Goal: Task Accomplishment & Management: Manage account settings

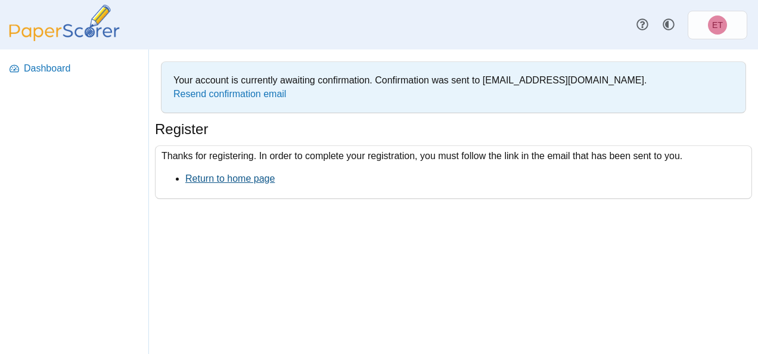
click at [243, 177] on link "Return to home page" at bounding box center [229, 178] width 89 height 10
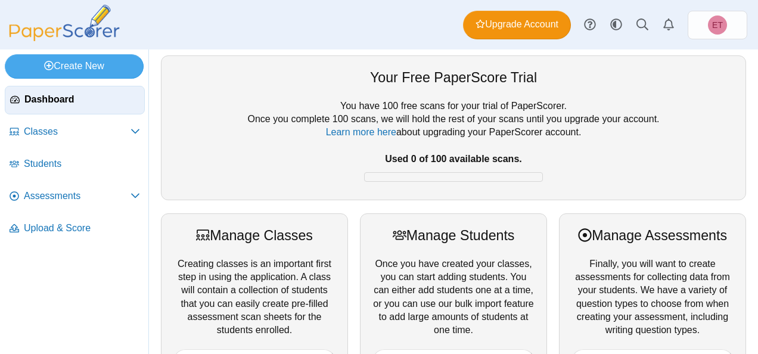
click at [217, 166] on div "You have 100 free scans for your trial of PaperScorer. Once you complete 100 sc…" at bounding box center [453, 143] width 560 height 88
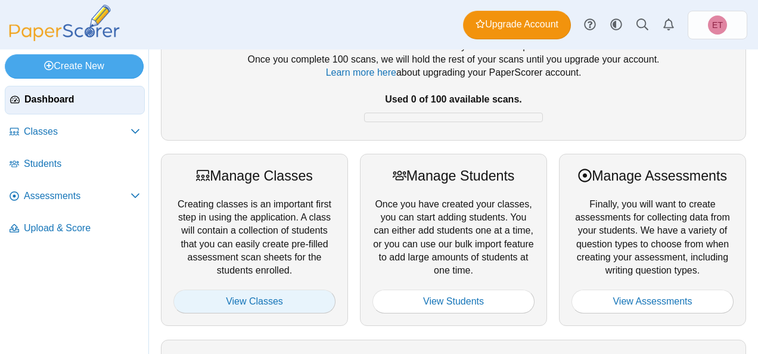
click at [251, 300] on link "View Classes" at bounding box center [254, 301] width 162 height 24
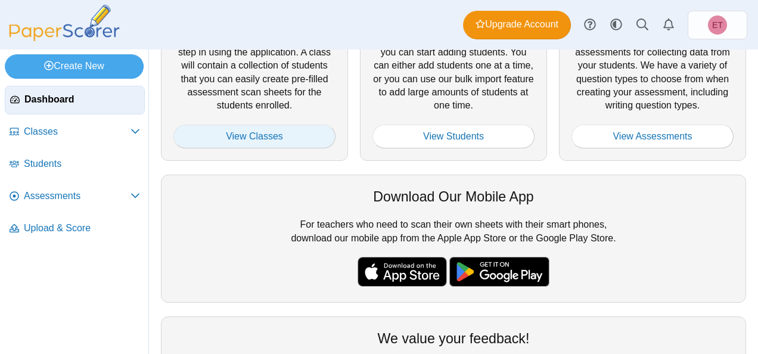
scroll to position [213, 0]
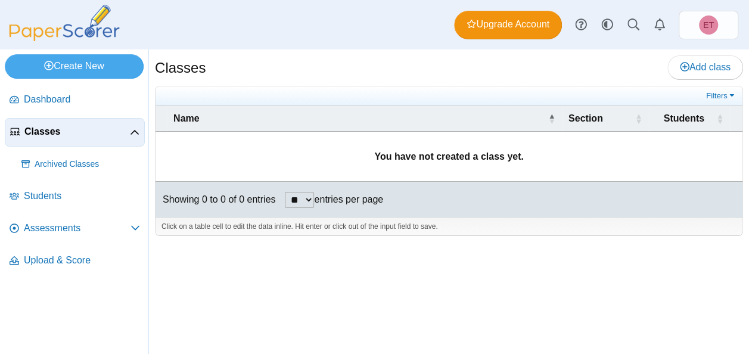
click at [442, 49] on div "Classes Add class Filters ** **" at bounding box center [449, 201] width 600 height 304
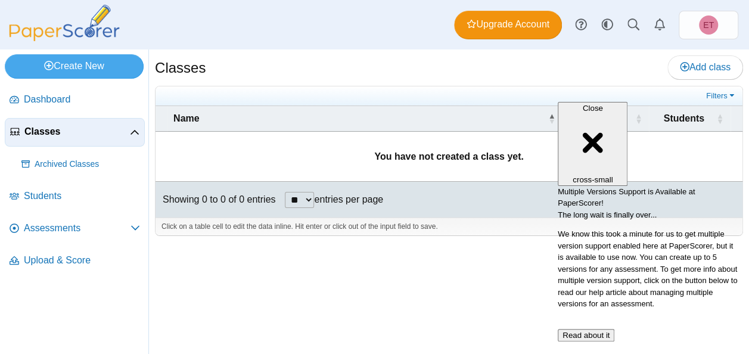
click at [527, 213] on div "Showing 0 to 0 of 0 entries ** ** ** *** entries per page « Prev Next »" at bounding box center [448, 200] width 587 height 36
click at [622, 104] on div "Close cross-small" at bounding box center [592, 144] width 60 height 80
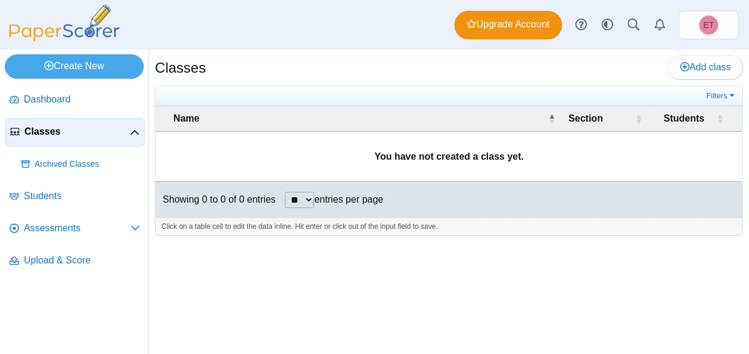
scroll to position [33, 0]
click at [635, 106] on span "\a Section\a : Activate to sort" at bounding box center [637, 118] width 7 height 25
click at [478, 151] on b "You have not created a class yet." at bounding box center [448, 156] width 149 height 10
click at [129, 125] on span "Classes" at bounding box center [76, 131] width 105 height 13
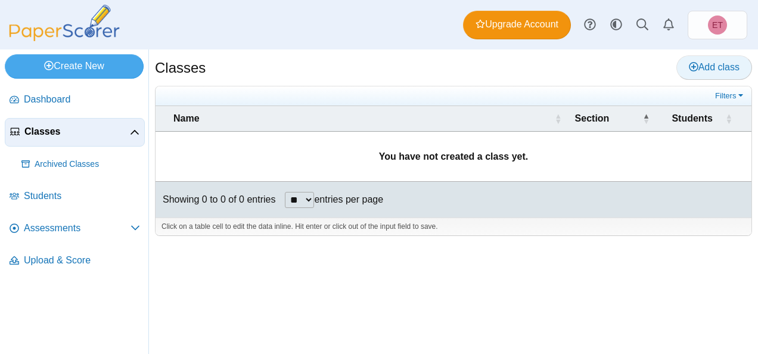
click at [700, 70] on span "Add class" at bounding box center [714, 67] width 51 height 10
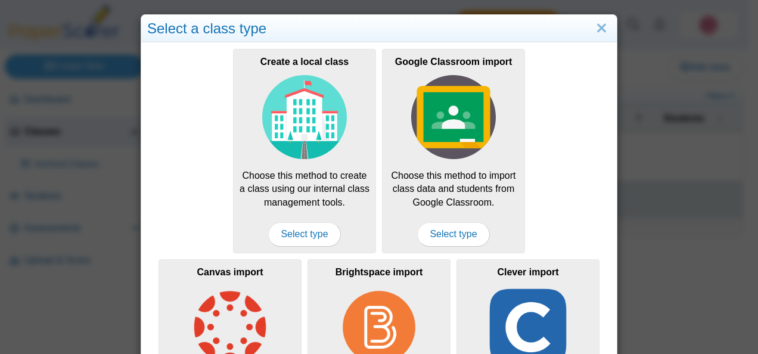
scroll to position [60, 0]
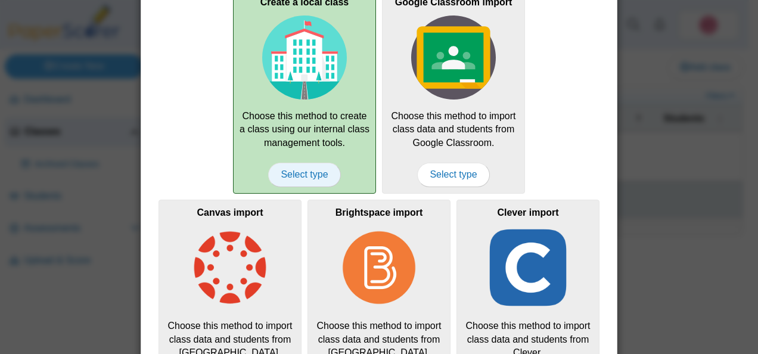
click at [295, 173] on span "Select type" at bounding box center [304, 175] width 72 height 24
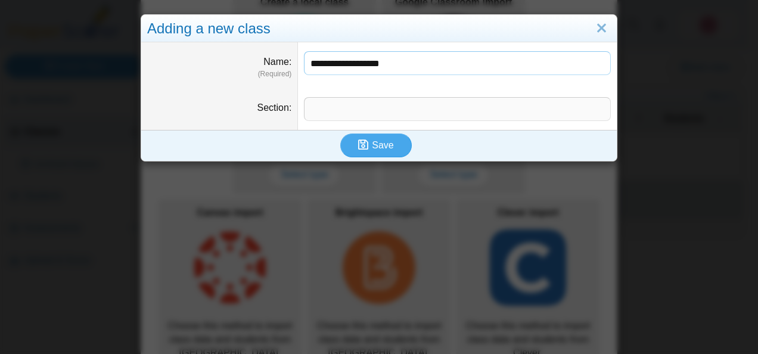
type input "**********"
click at [332, 106] on input "Section" at bounding box center [457, 109] width 307 height 24
type input "*****"
click at [376, 142] on span "Save" at bounding box center [382, 145] width 21 height 10
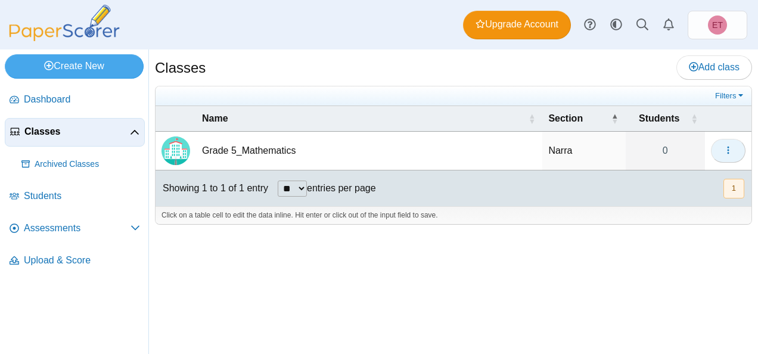
click at [730, 150] on icon "button" at bounding box center [728, 150] width 10 height 10
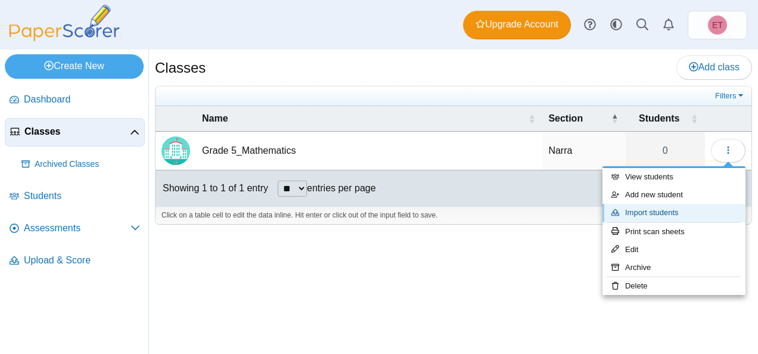
click at [650, 212] on link "Import students" at bounding box center [673, 213] width 143 height 18
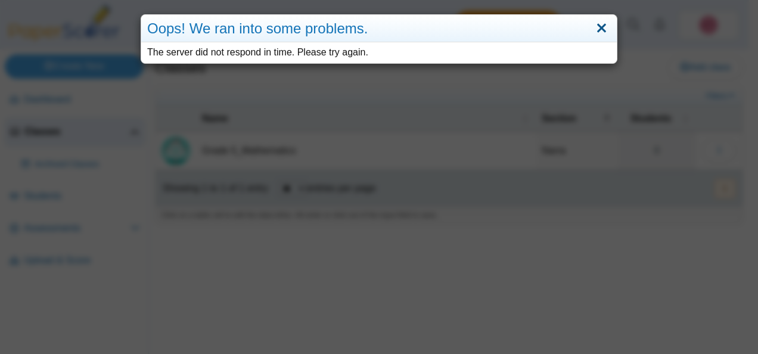
click at [597, 26] on link "Close" at bounding box center [601, 28] width 18 height 20
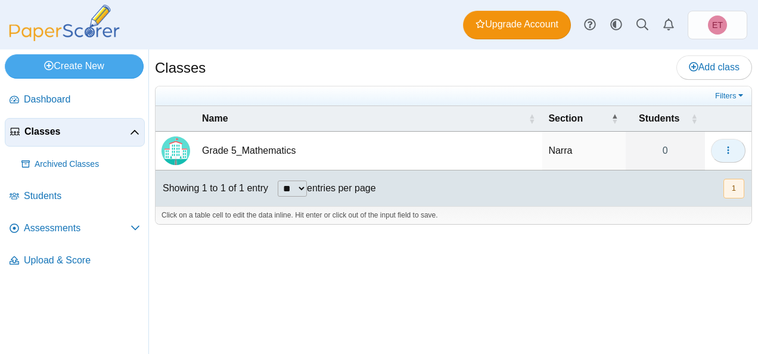
click at [730, 151] on icon "button" at bounding box center [728, 150] width 10 height 10
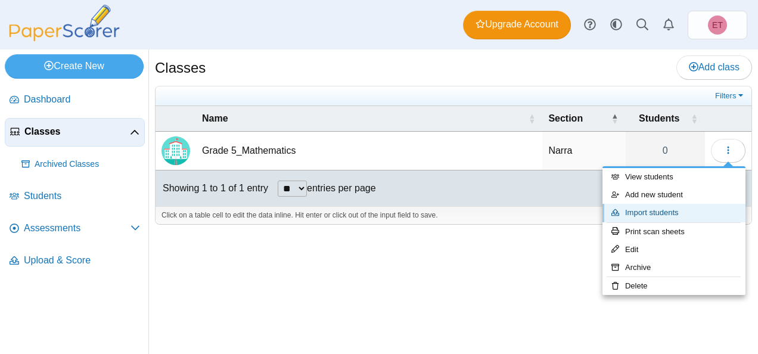
click at [646, 213] on link "Import students" at bounding box center [673, 213] width 143 height 18
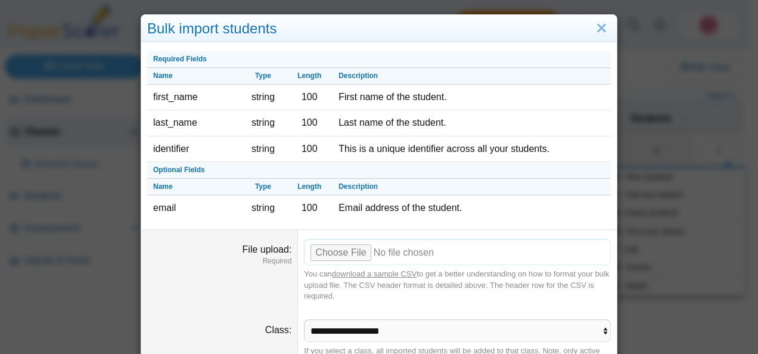
click at [345, 254] on input "File upload" at bounding box center [457, 252] width 307 height 26
type input "**********"
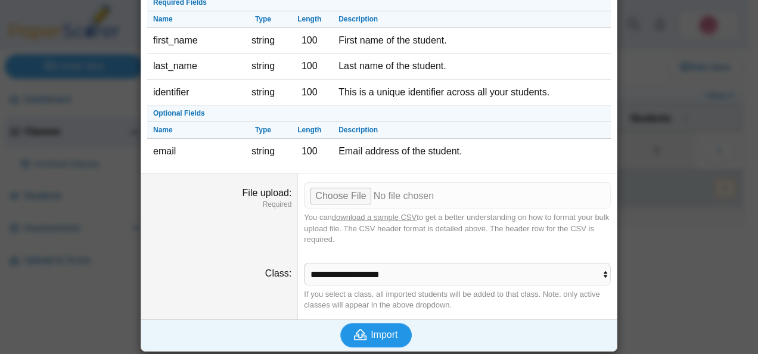
click at [387, 332] on span "Import" at bounding box center [383, 334] width 27 height 10
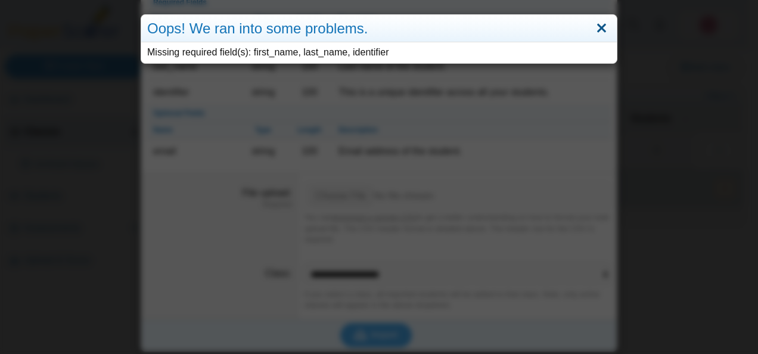
click at [596, 29] on link "Close" at bounding box center [601, 28] width 18 height 20
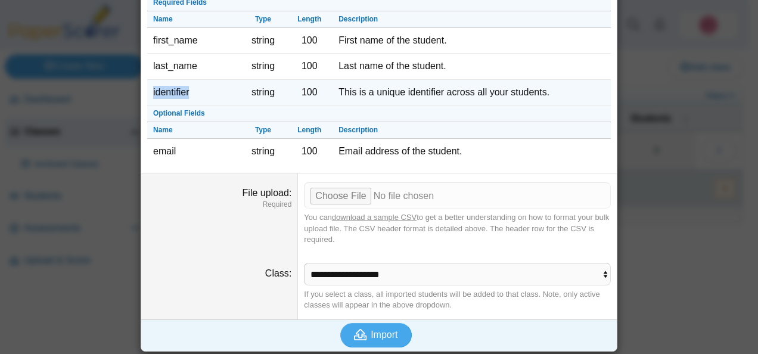
drag, startPoint x: 148, startPoint y: 86, endPoint x: 187, endPoint y: 91, distance: 39.0
click at [187, 91] on td "identifier" at bounding box center [193, 93] width 93 height 26
drag, startPoint x: 187, startPoint y: 91, endPoint x: 176, endPoint y: 90, distance: 10.7
copy td "identifier"
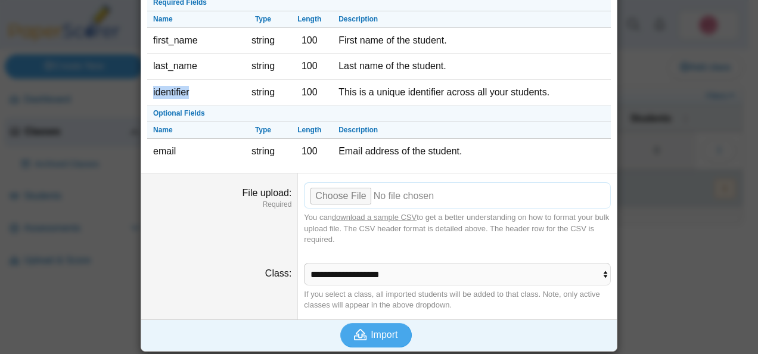
click at [338, 195] on input "File upload" at bounding box center [457, 195] width 307 height 26
click at [214, 226] on dt "File upload Required" at bounding box center [219, 213] width 157 height 80
click at [322, 194] on input "File upload" at bounding box center [457, 195] width 307 height 26
click at [325, 197] on input "File upload" at bounding box center [457, 195] width 307 height 26
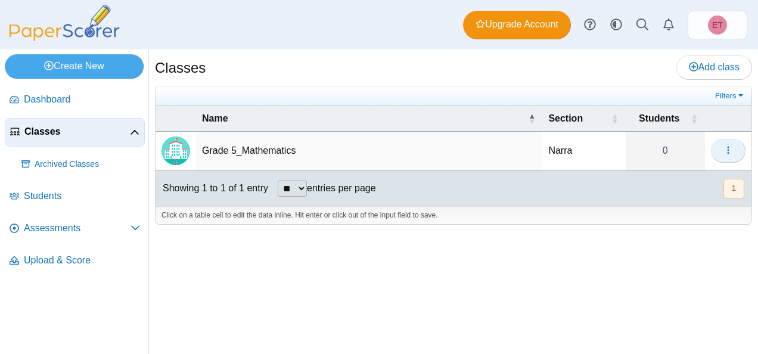
click at [728, 147] on icon "button" at bounding box center [728, 150] width 10 height 10
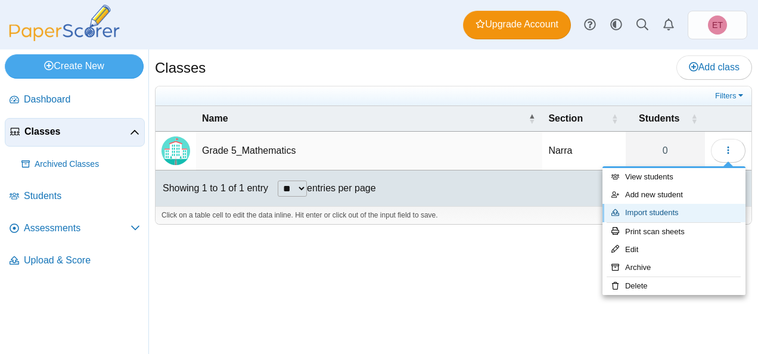
click at [662, 213] on link "Import students" at bounding box center [673, 213] width 143 height 18
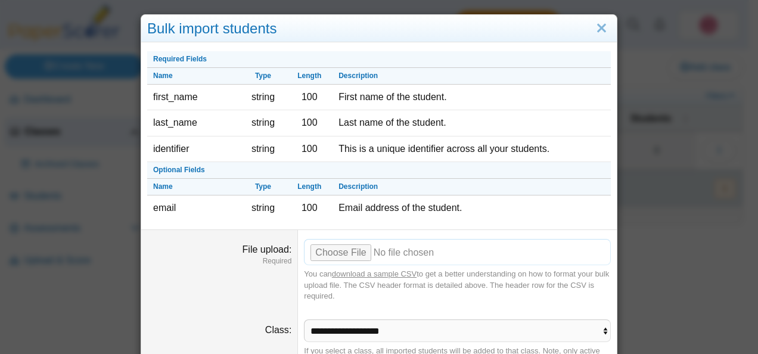
click at [339, 254] on input "File upload" at bounding box center [457, 252] width 307 height 26
click at [334, 253] on input "File upload" at bounding box center [457, 252] width 307 height 26
type input "**********"
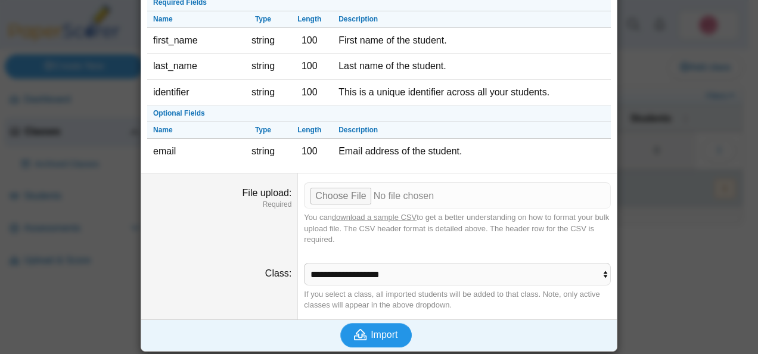
click at [370, 334] on span "Import" at bounding box center [383, 334] width 27 height 10
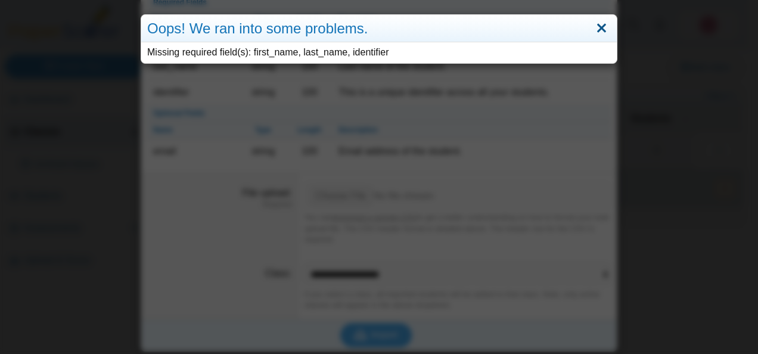
click at [596, 31] on link "Close" at bounding box center [601, 28] width 18 height 20
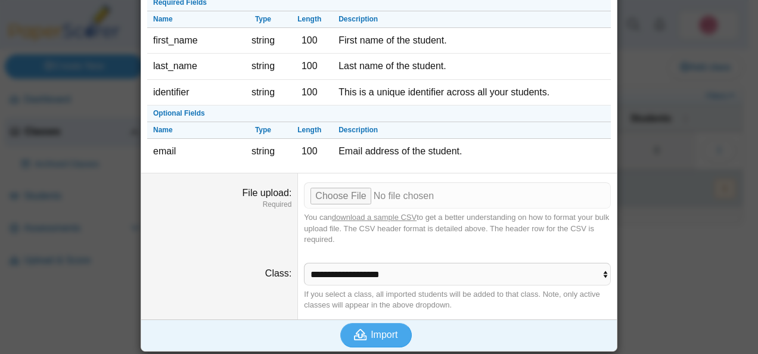
click at [343, 216] on link "download a sample CSV" at bounding box center [374, 217] width 85 height 9
drag, startPoint x: 638, startPoint y: 224, endPoint x: 622, endPoint y: 224, distance: 16.1
click at [638, 224] on div "Bulk import students Required Fields Name Type Length Description first_name st…" at bounding box center [379, 177] width 758 height 354
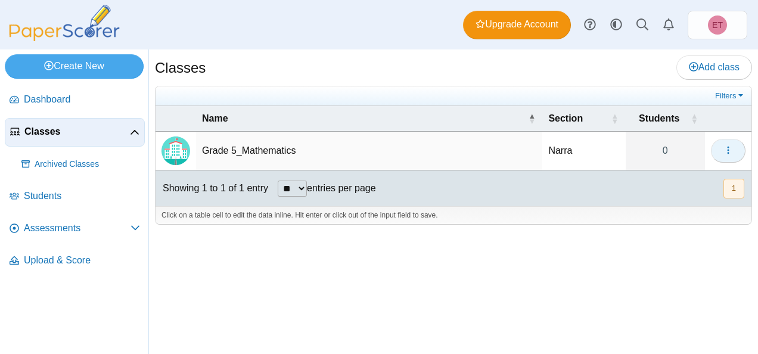
click at [730, 150] on icon "button" at bounding box center [728, 150] width 10 height 10
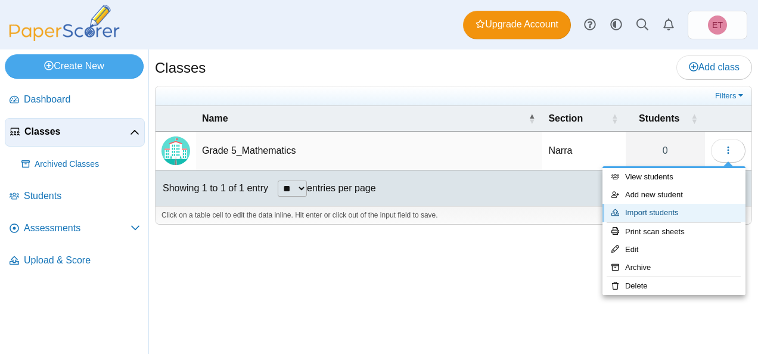
click at [675, 213] on link "Import students" at bounding box center [673, 213] width 143 height 18
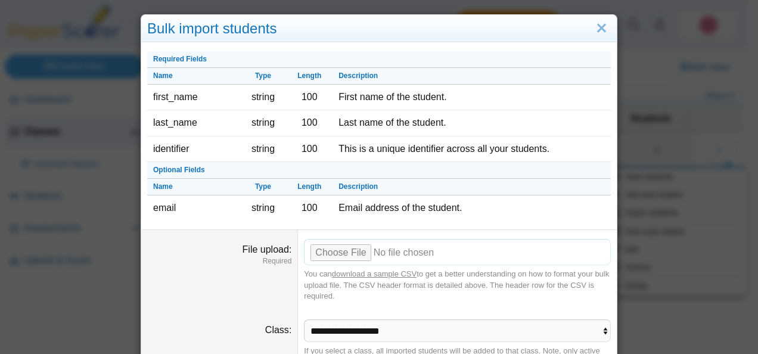
click at [319, 250] on input "File upload" at bounding box center [457, 252] width 307 height 26
type input "**********"
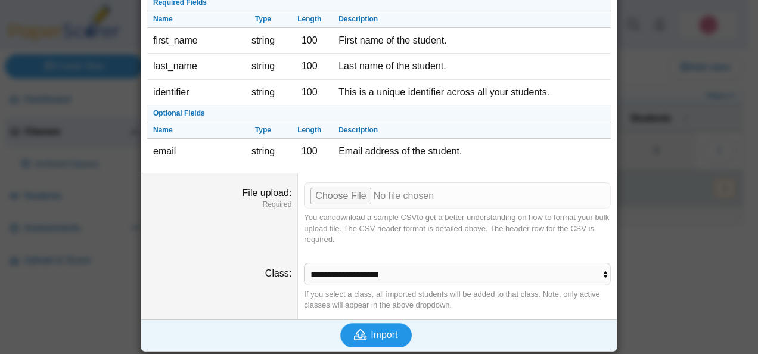
click at [373, 334] on span "Import" at bounding box center [383, 334] width 27 height 10
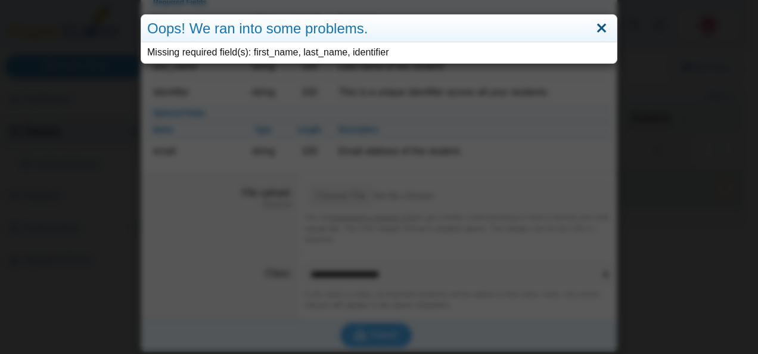
click at [598, 29] on link "Close" at bounding box center [601, 28] width 18 height 20
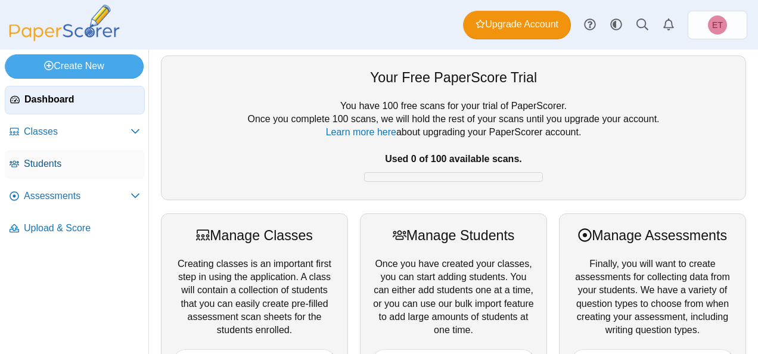
click at [42, 160] on span "Students" at bounding box center [82, 163] width 116 height 13
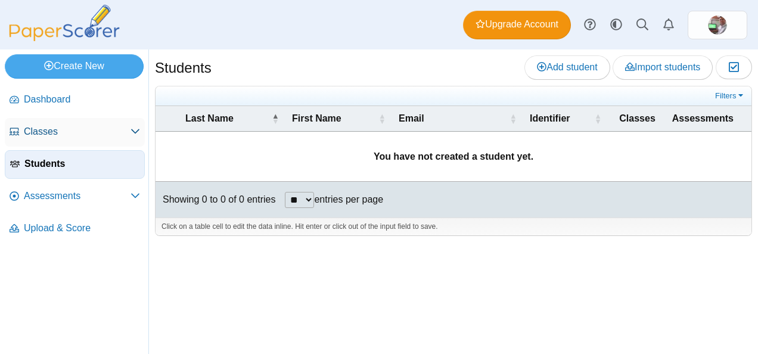
click at [60, 137] on span "Classes" at bounding box center [77, 131] width 107 height 13
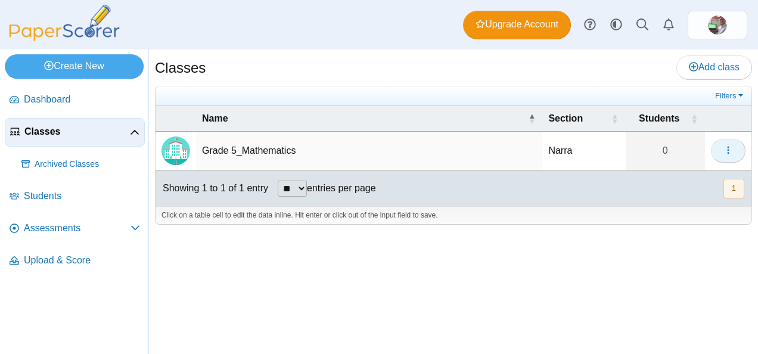
click at [733, 147] on button "button" at bounding box center [728, 151] width 35 height 24
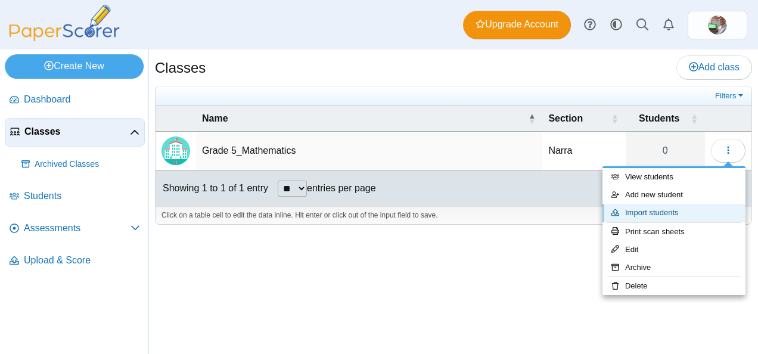
click at [660, 211] on link "Import students" at bounding box center [673, 213] width 143 height 18
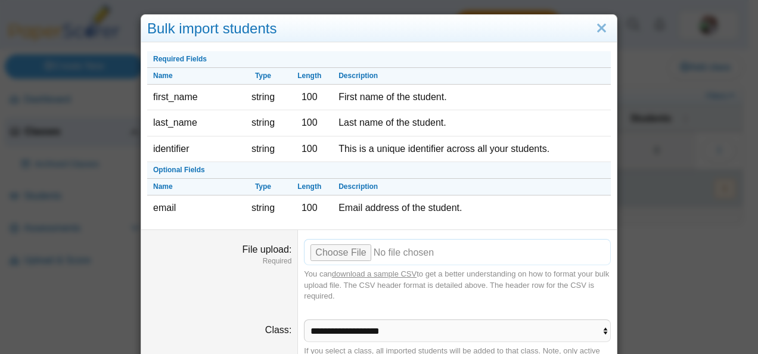
click at [322, 253] on input "File upload" at bounding box center [457, 252] width 307 height 26
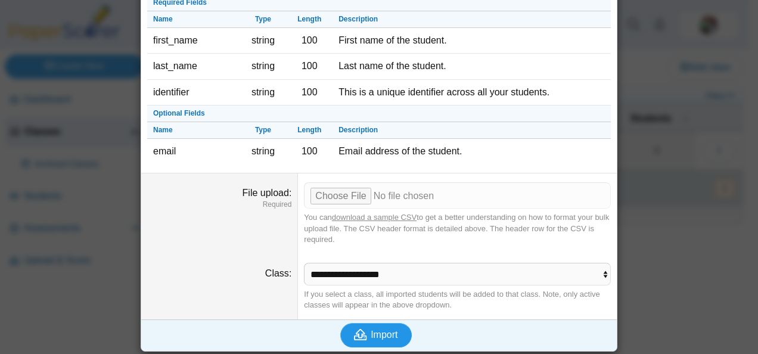
click at [374, 330] on span "Import" at bounding box center [383, 334] width 27 height 10
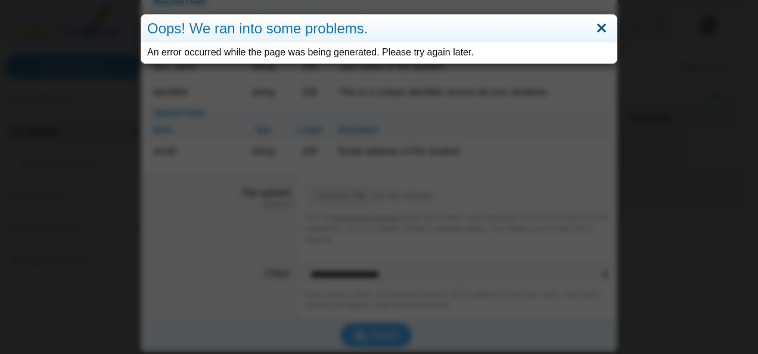
click at [596, 30] on link "Close" at bounding box center [601, 28] width 18 height 20
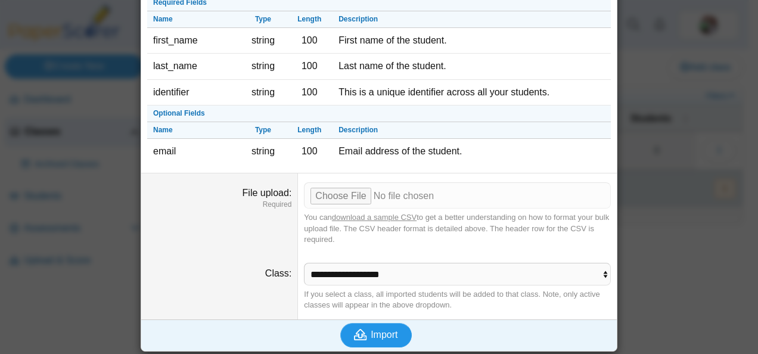
click at [373, 332] on span "Import" at bounding box center [383, 334] width 27 height 10
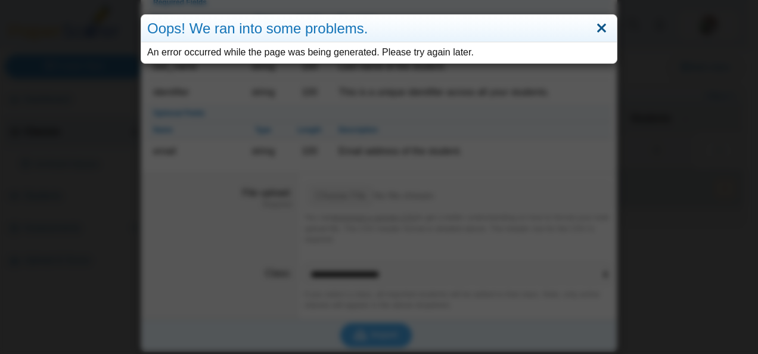
click at [600, 32] on link "Close" at bounding box center [601, 28] width 18 height 20
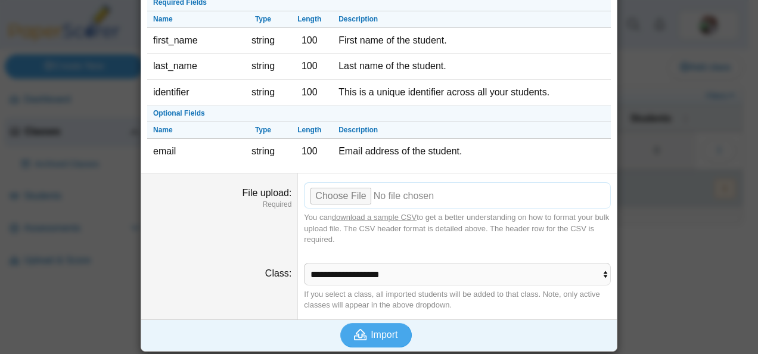
click at [325, 197] on input "File upload" at bounding box center [457, 195] width 307 height 26
type input "**********"
click at [374, 336] on span "Import" at bounding box center [383, 334] width 27 height 10
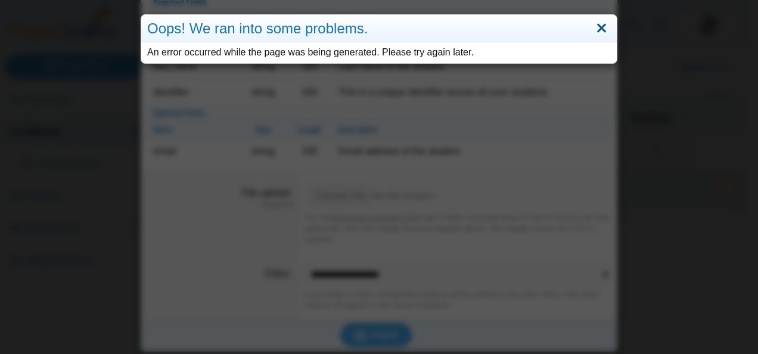
click at [596, 31] on link "Close" at bounding box center [601, 28] width 18 height 20
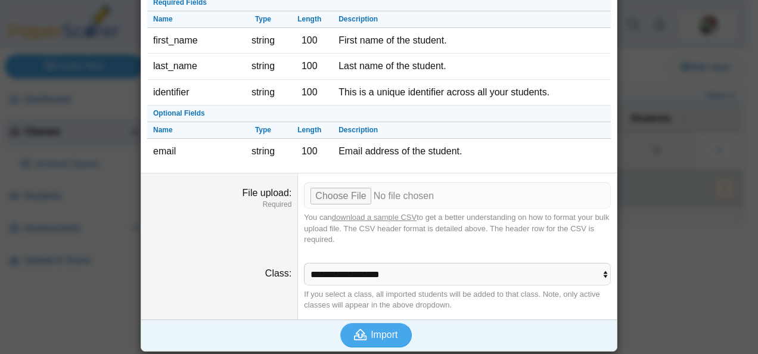
scroll to position [0, 0]
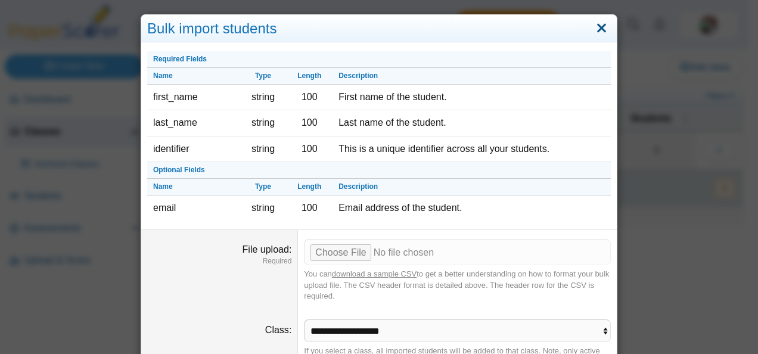
click at [593, 26] on link "Close" at bounding box center [601, 28] width 18 height 20
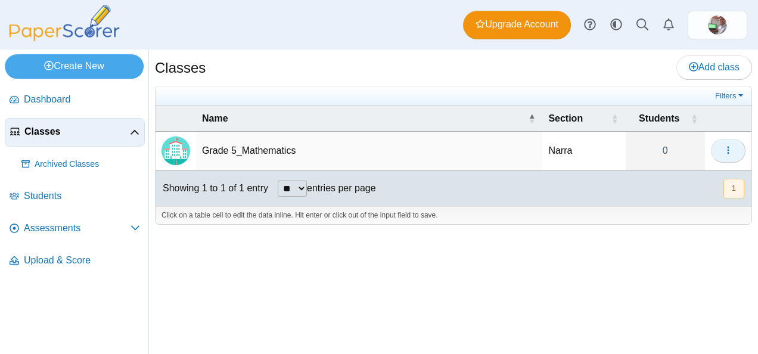
click at [725, 147] on icon "button" at bounding box center [728, 150] width 10 height 10
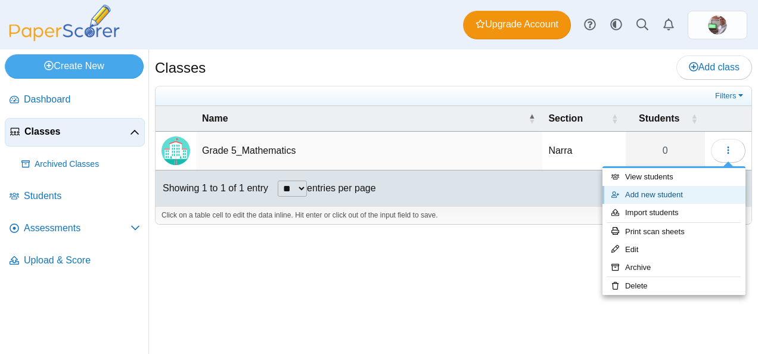
click at [665, 191] on link "Add new student" at bounding box center [673, 195] width 143 height 18
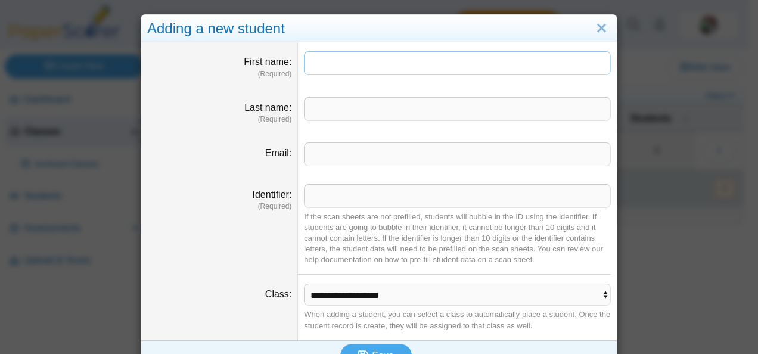
click at [322, 65] on input "First name" at bounding box center [457, 63] width 307 height 24
paste input "**********"
drag, startPoint x: 338, startPoint y: 64, endPoint x: 448, endPoint y: 67, distance: 110.2
click at [448, 67] on input "**********" at bounding box center [457, 63] width 307 height 24
type input "*******"
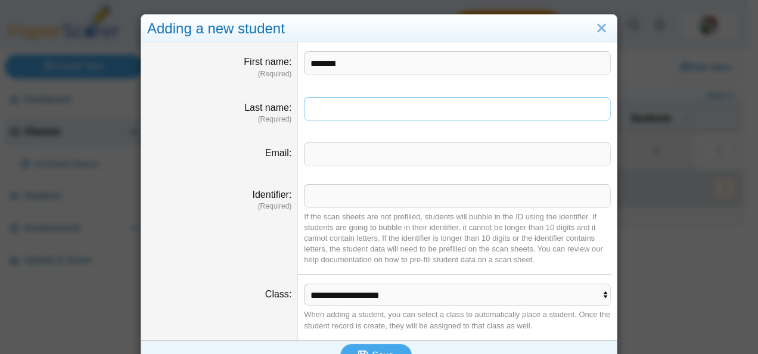
click at [345, 105] on input "Last name" at bounding box center [457, 109] width 307 height 24
paste input "**********"
drag, startPoint x: 356, startPoint y: 111, endPoint x: 404, endPoint y: 116, distance: 47.9
click at [404, 116] on input "**********" at bounding box center [457, 109] width 307 height 24
click at [307, 116] on input "**********" at bounding box center [457, 109] width 307 height 24
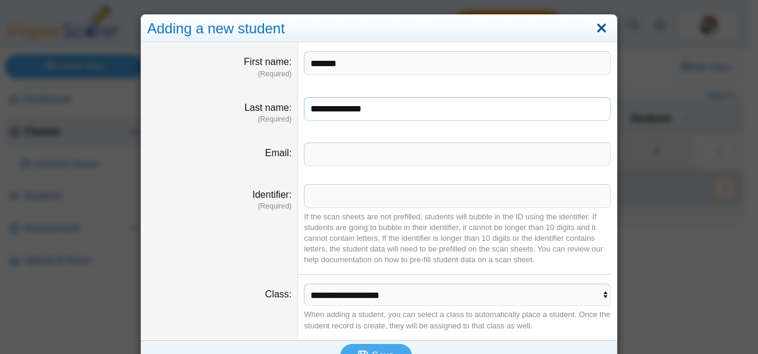
type input "**********"
click at [603, 30] on link "Close" at bounding box center [601, 28] width 18 height 20
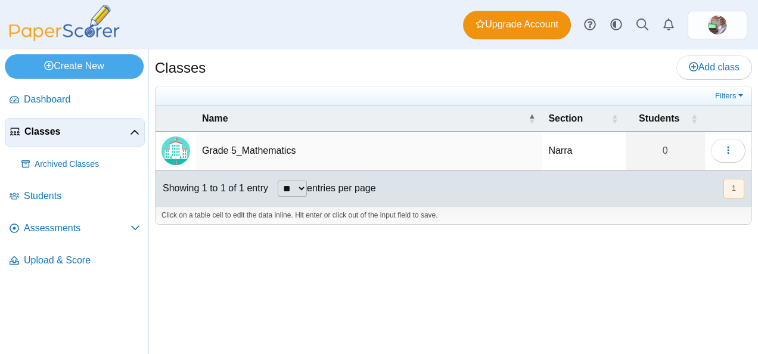
click at [450, 291] on div "Classes Add class Filters Narra" at bounding box center [453, 201] width 609 height 304
click at [736, 149] on button "button" at bounding box center [728, 151] width 35 height 24
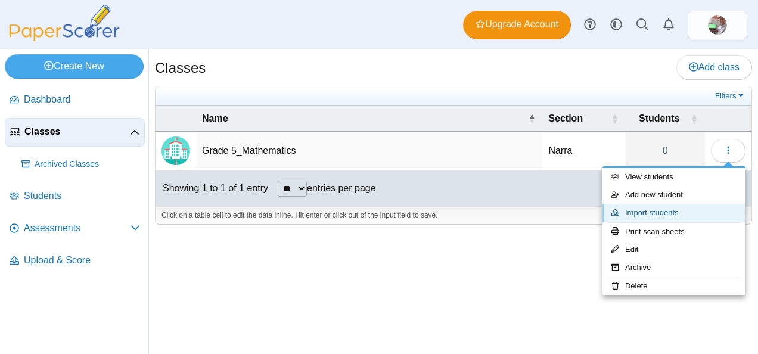
click at [653, 211] on link "Import students" at bounding box center [673, 213] width 143 height 18
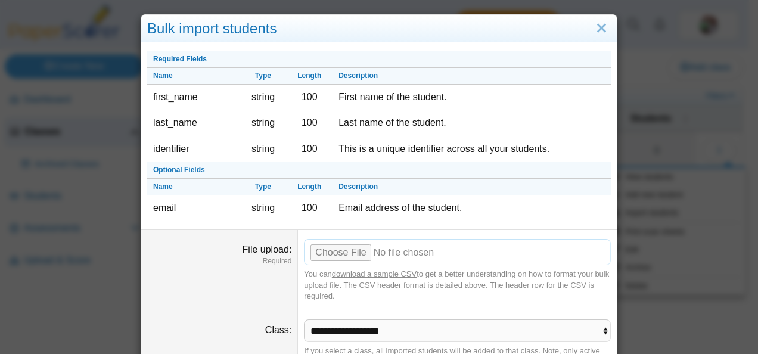
scroll to position [57, 0]
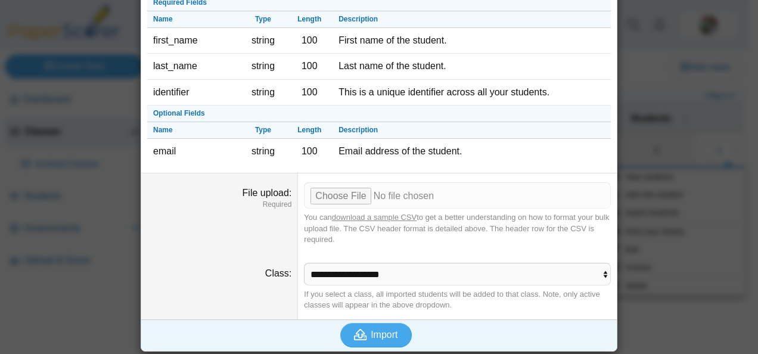
click at [353, 214] on link "download a sample CSV" at bounding box center [374, 217] width 85 height 9
drag, startPoint x: 644, startPoint y: 295, endPoint x: 575, endPoint y: 295, distance: 69.1
click at [645, 295] on div "Bulk import students Required Fields Name Type Length Description first_name st…" at bounding box center [379, 177] width 758 height 354
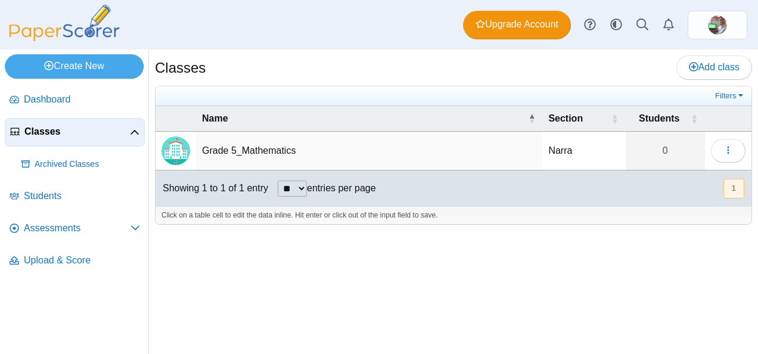
click at [736, 186] on button "1" at bounding box center [733, 189] width 21 height 20
click at [725, 149] on icon "button" at bounding box center [728, 150] width 10 height 10
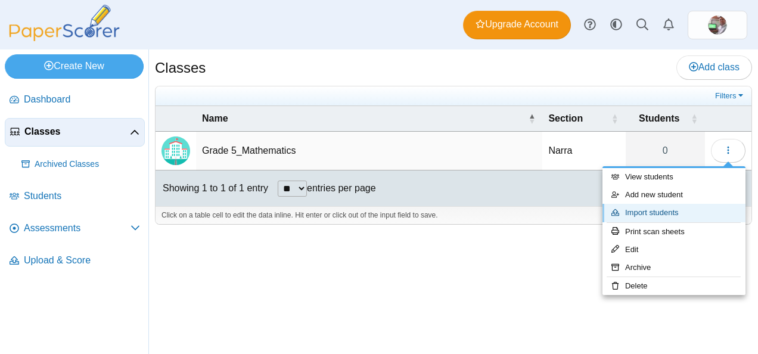
click at [652, 212] on link "Import students" at bounding box center [673, 213] width 143 height 18
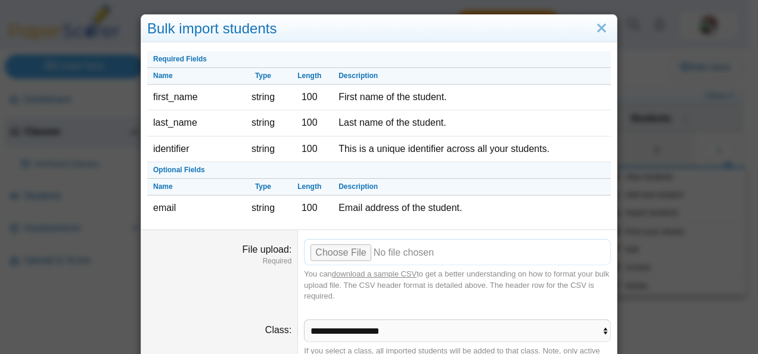
click at [331, 250] on input "File upload" at bounding box center [457, 252] width 307 height 26
type input "**********"
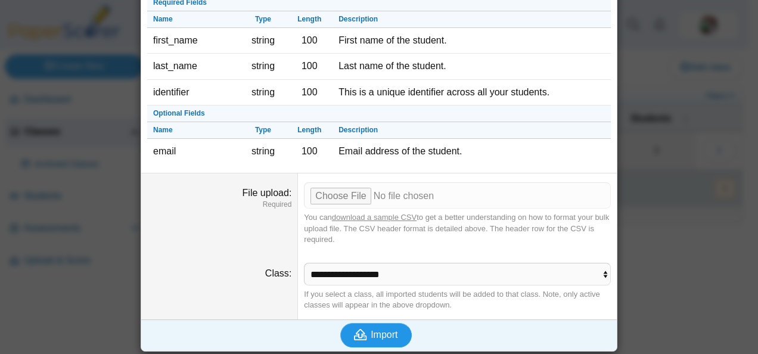
click at [355, 334] on icon "submit" at bounding box center [360, 334] width 13 height 11
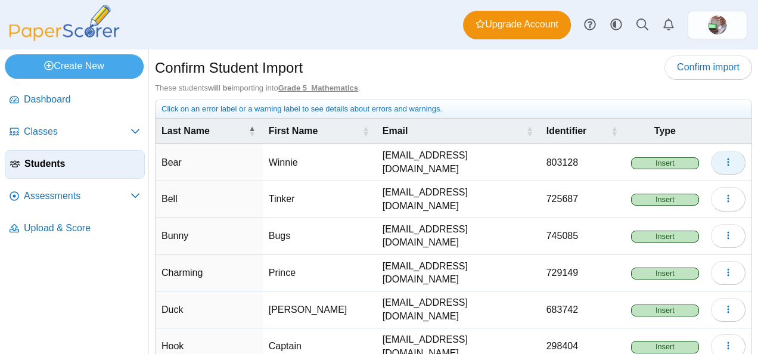
click at [727, 162] on use "button" at bounding box center [728, 162] width 2 height 8
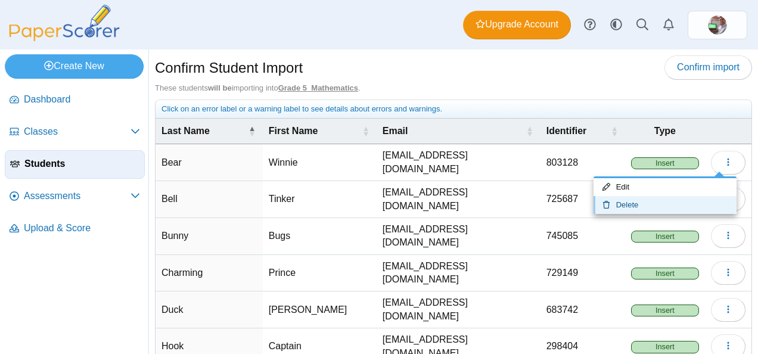
click at [635, 207] on link "Delete" at bounding box center [664, 205] width 143 height 18
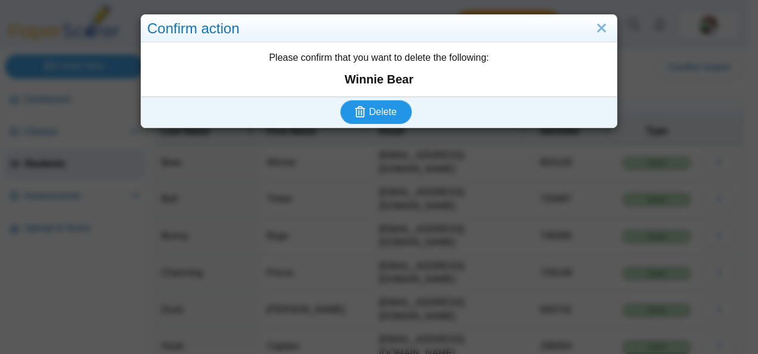
click at [385, 113] on span "Delete" at bounding box center [382, 112] width 27 height 10
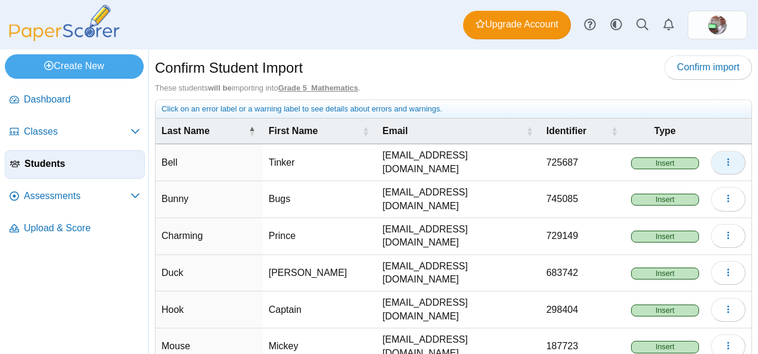
click at [727, 159] on use "button" at bounding box center [728, 162] width 2 height 8
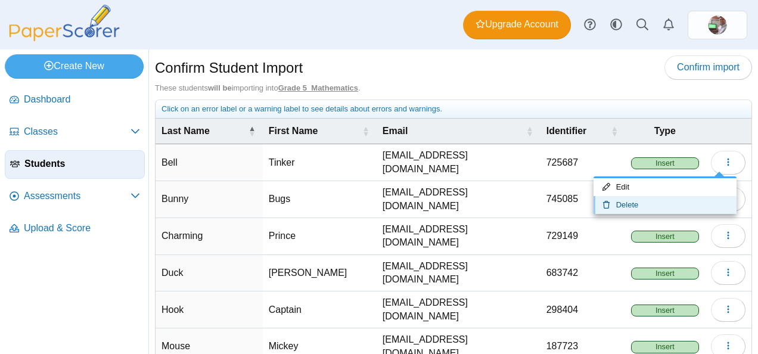
click at [642, 203] on link "Delete" at bounding box center [664, 205] width 143 height 18
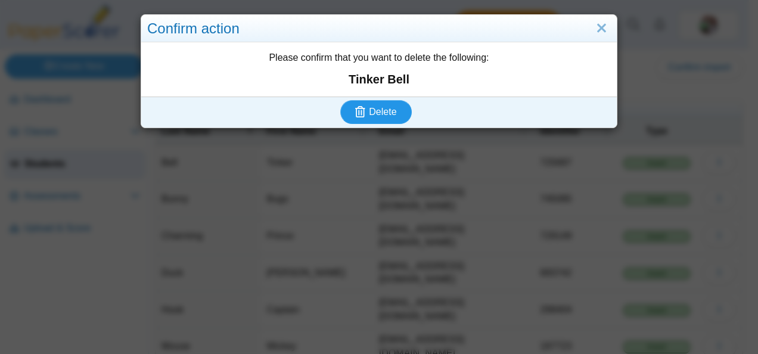
click at [377, 112] on span "Delete" at bounding box center [382, 112] width 27 height 10
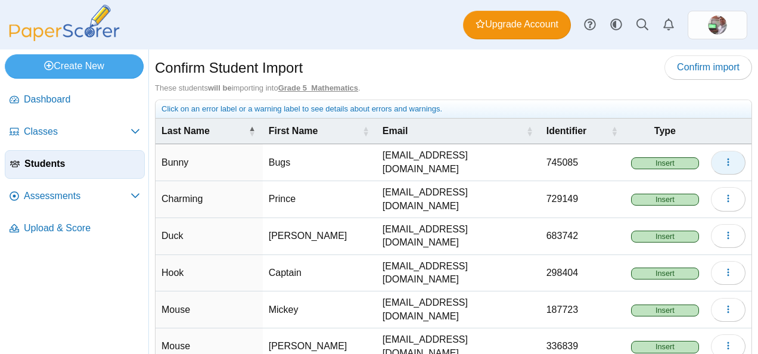
click at [723, 163] on icon "button" at bounding box center [728, 162] width 10 height 10
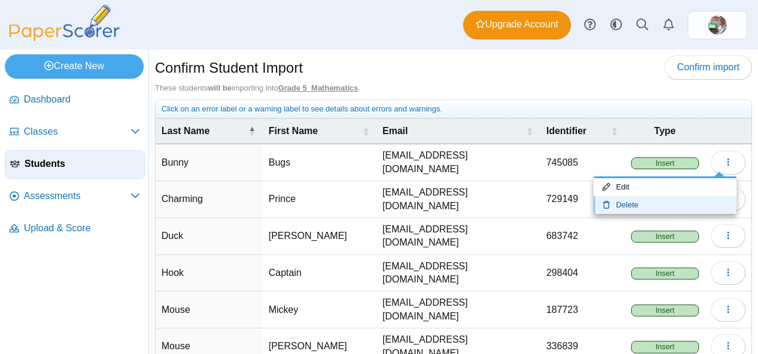
click at [651, 205] on link "Delete" at bounding box center [664, 205] width 143 height 18
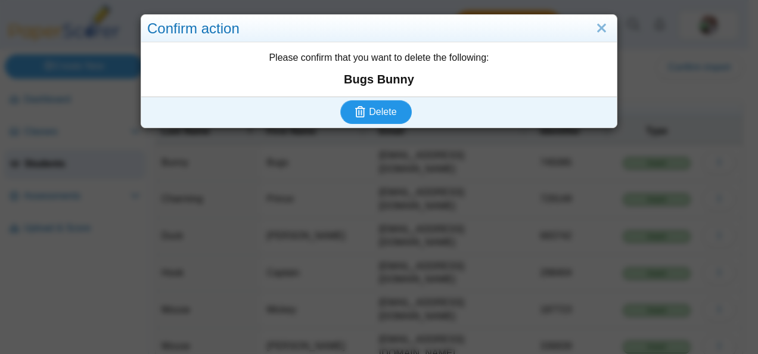
click at [372, 118] on button "Delete" at bounding box center [375, 112] width 71 height 24
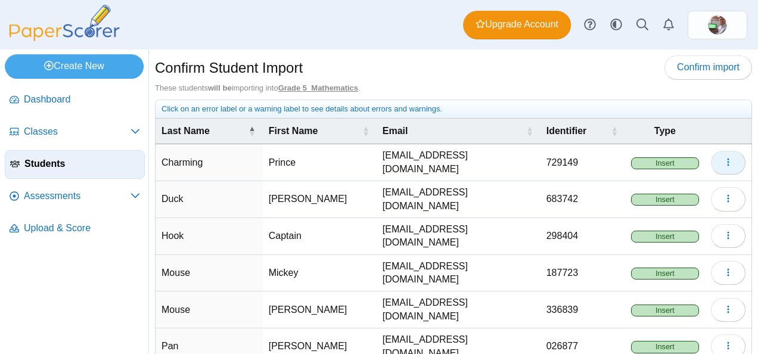
click at [723, 161] on icon "button" at bounding box center [728, 162] width 10 height 10
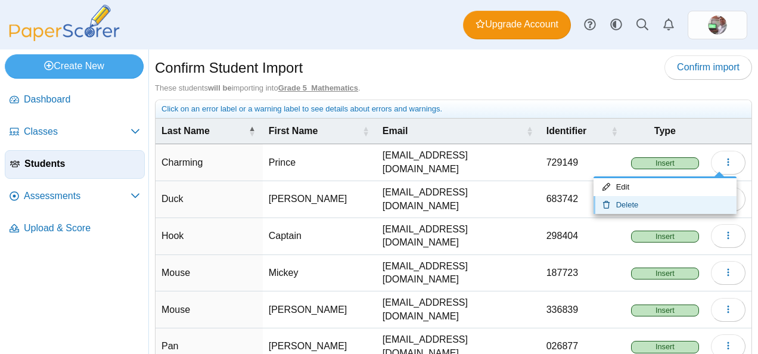
click at [675, 205] on link "Delete" at bounding box center [664, 205] width 143 height 18
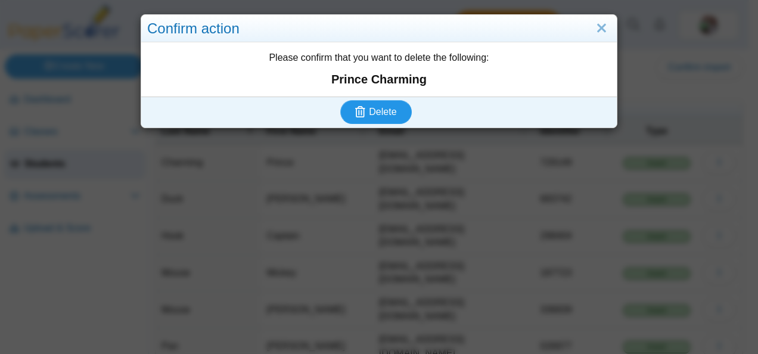
click at [369, 114] on span "Delete" at bounding box center [382, 112] width 27 height 10
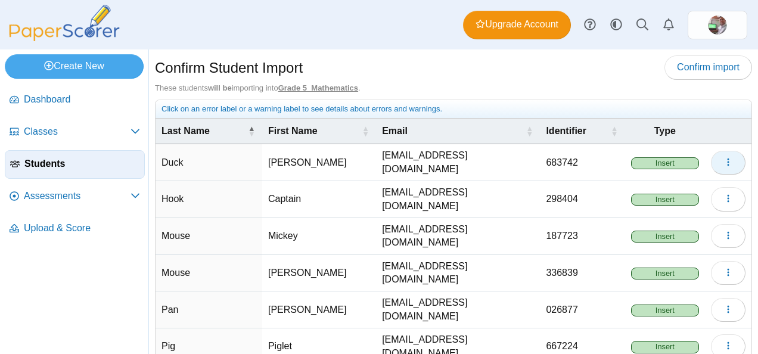
click at [723, 161] on icon "button" at bounding box center [728, 162] width 10 height 10
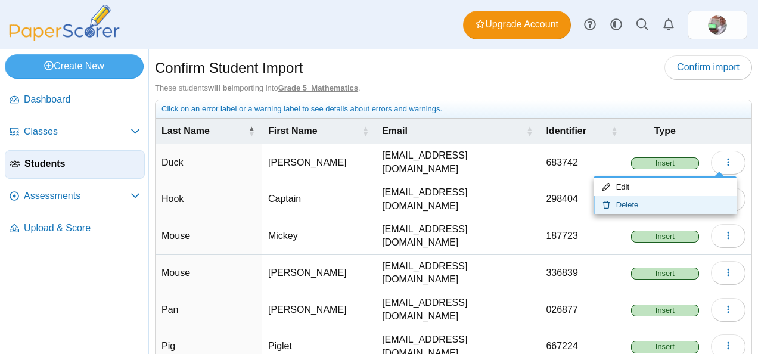
click at [648, 204] on link "Delete" at bounding box center [664, 205] width 143 height 18
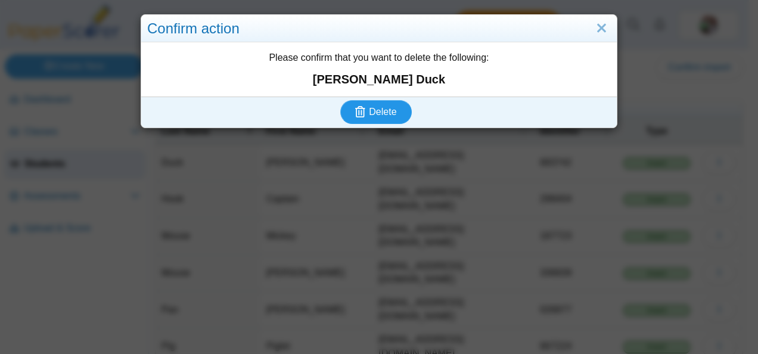
click at [379, 115] on span "Delete" at bounding box center [382, 112] width 27 height 10
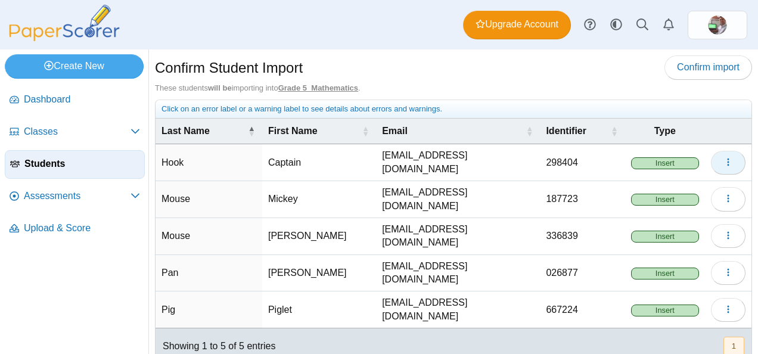
click at [723, 161] on icon "button" at bounding box center [728, 162] width 10 height 10
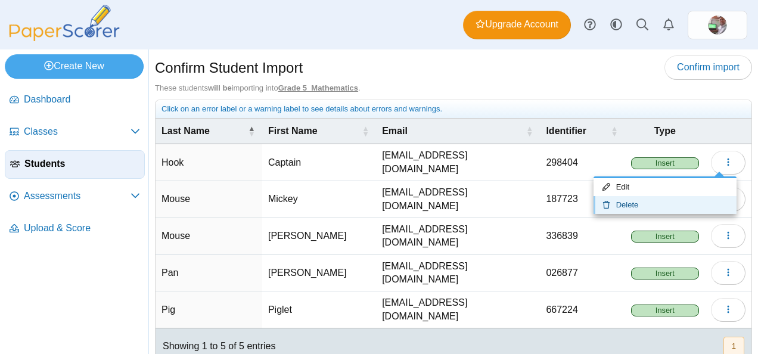
click at [660, 206] on link "Delete" at bounding box center [664, 205] width 143 height 18
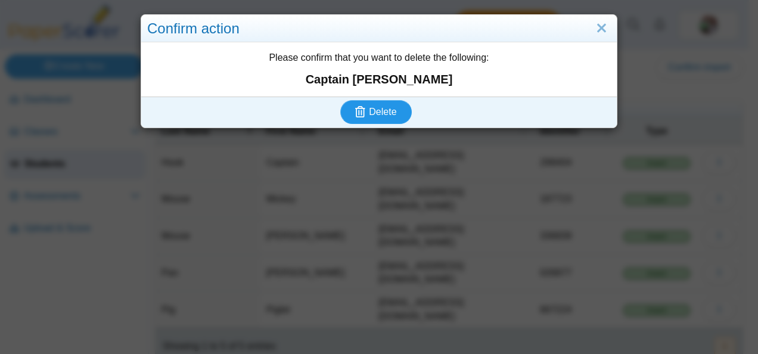
click at [373, 114] on span "Delete" at bounding box center [382, 112] width 27 height 10
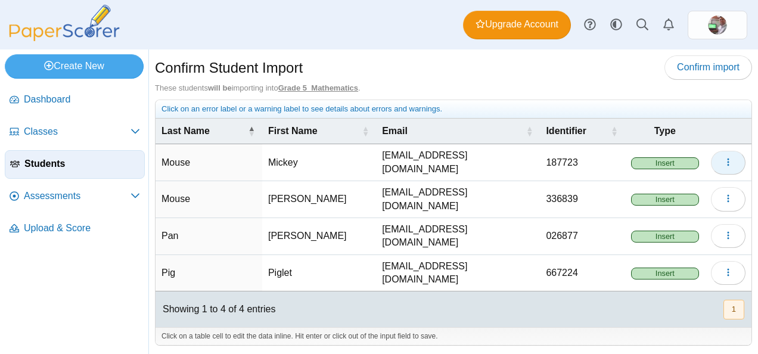
click at [728, 163] on icon "button" at bounding box center [728, 162] width 10 height 10
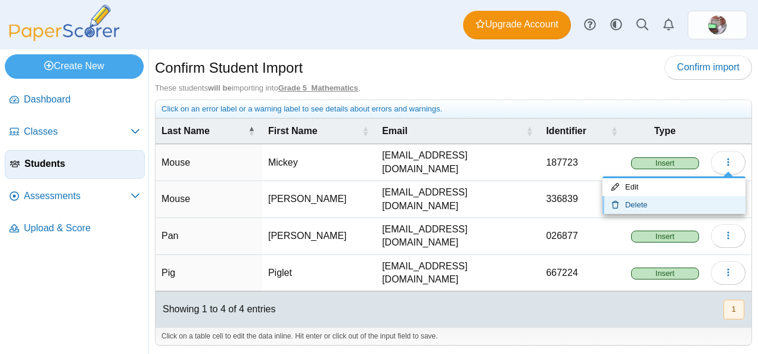
click at [671, 203] on link "Delete" at bounding box center [673, 205] width 143 height 18
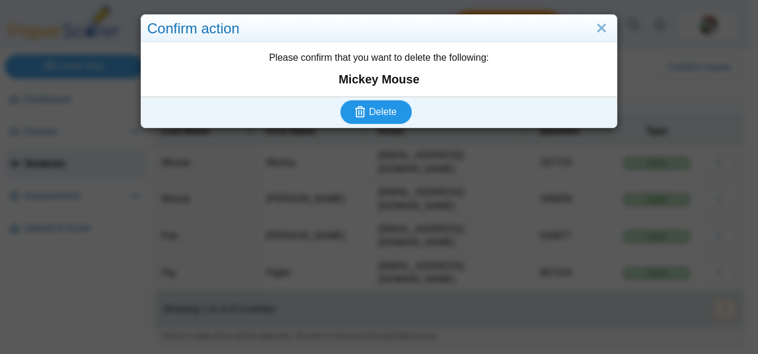
click at [385, 113] on span "Delete" at bounding box center [382, 112] width 27 height 10
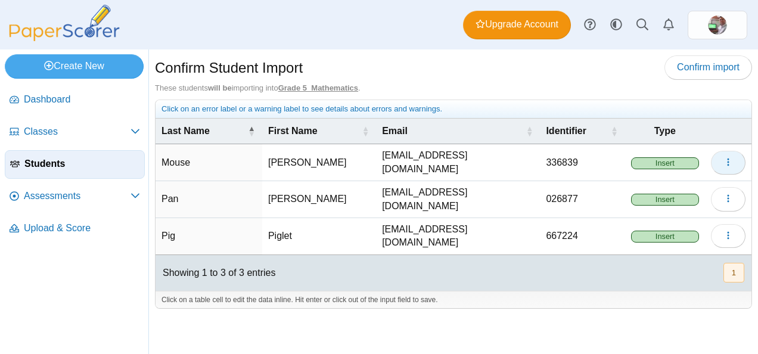
click at [727, 163] on icon "button" at bounding box center [728, 162] width 10 height 10
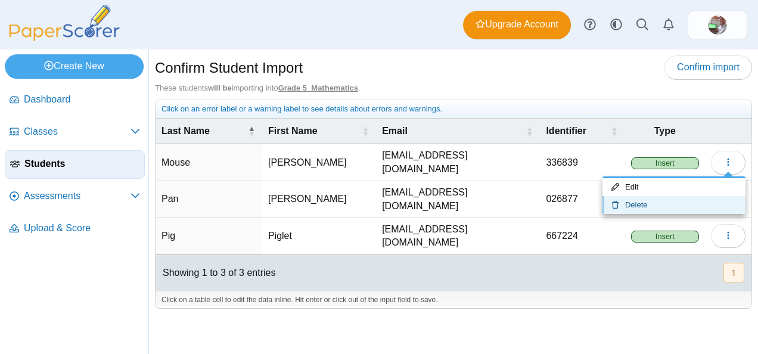
click at [643, 203] on link "Delete" at bounding box center [673, 205] width 143 height 18
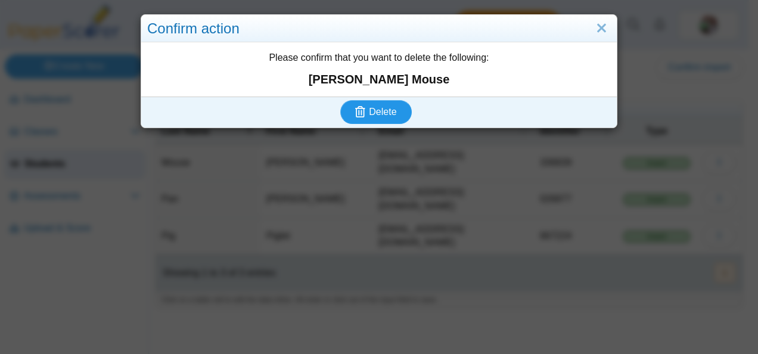
click at [371, 110] on span "Delete" at bounding box center [382, 112] width 27 height 10
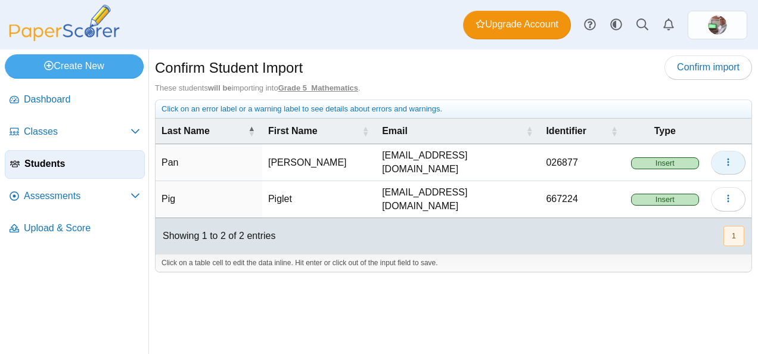
click at [729, 160] on icon "button" at bounding box center [728, 162] width 10 height 10
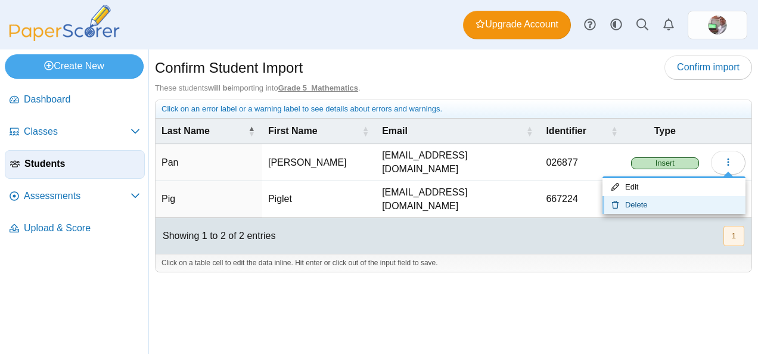
click at [672, 207] on link "Delete" at bounding box center [673, 205] width 143 height 18
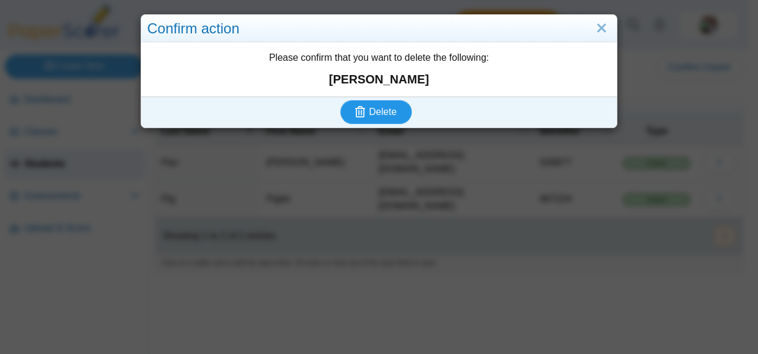
click at [381, 113] on span "Delete" at bounding box center [382, 112] width 27 height 10
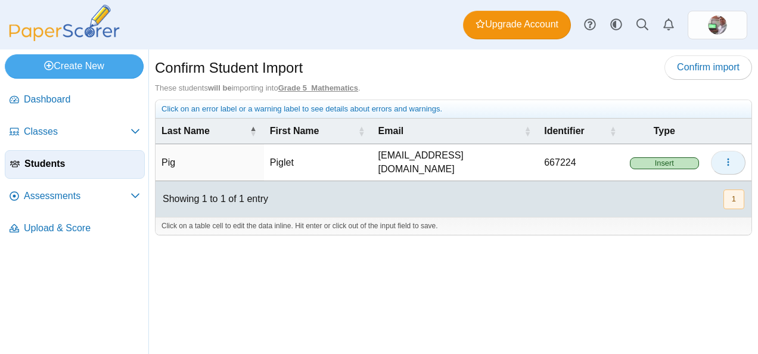
click at [727, 163] on icon "button" at bounding box center [728, 162] width 10 height 10
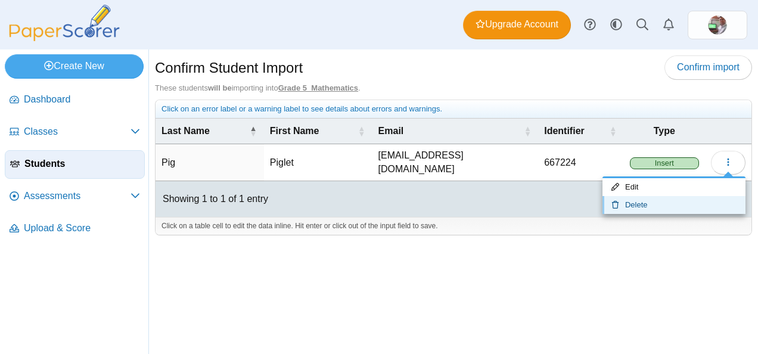
click at [643, 200] on link "Delete" at bounding box center [673, 205] width 143 height 18
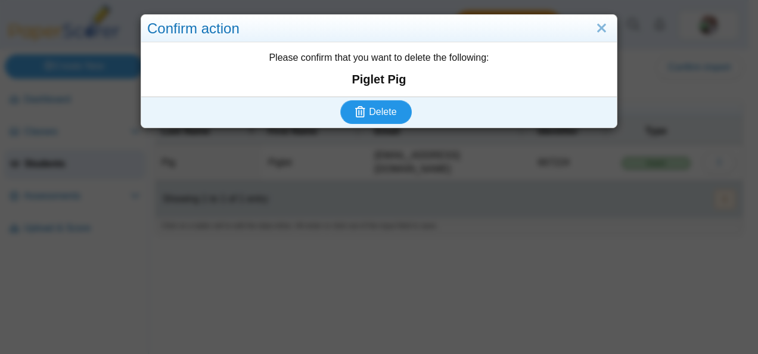
click at [370, 118] on button "Delete" at bounding box center [375, 112] width 71 height 24
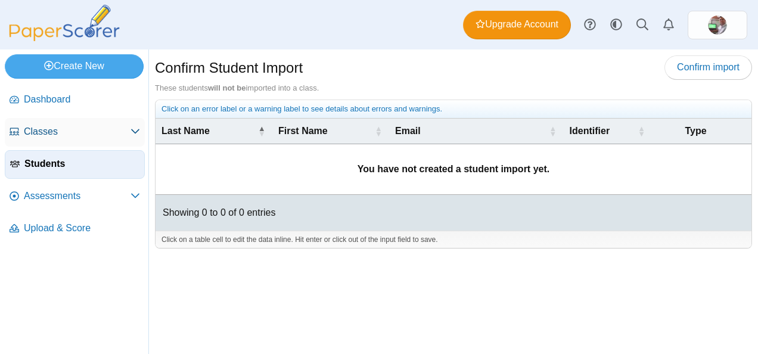
click at [42, 135] on span "Classes" at bounding box center [77, 131] width 107 height 13
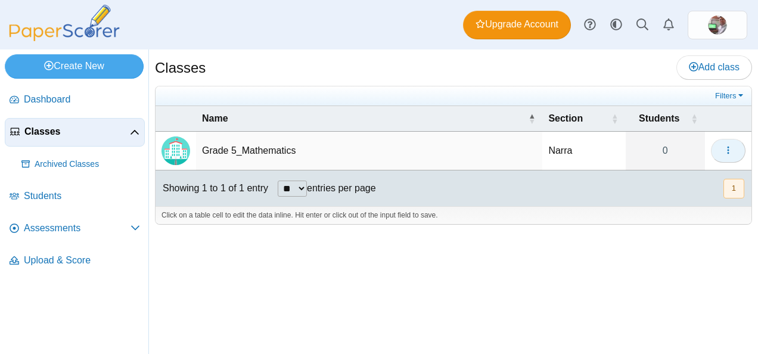
click at [731, 151] on icon "button" at bounding box center [728, 150] width 10 height 10
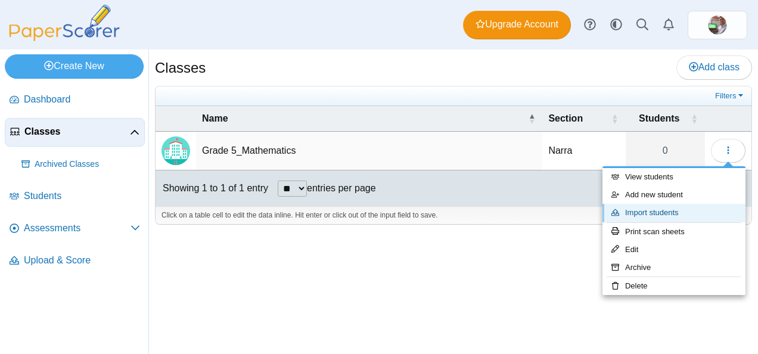
click at [677, 212] on link "Import students" at bounding box center [673, 213] width 143 height 18
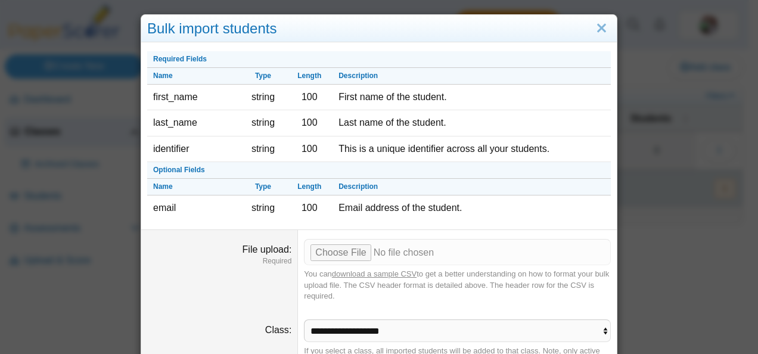
click at [177, 169] on th "Optional Fields" at bounding box center [378, 170] width 463 height 17
click at [148, 165] on th "Optional Fields" at bounding box center [378, 170] width 463 height 17
click at [595, 26] on link "Close" at bounding box center [601, 28] width 18 height 20
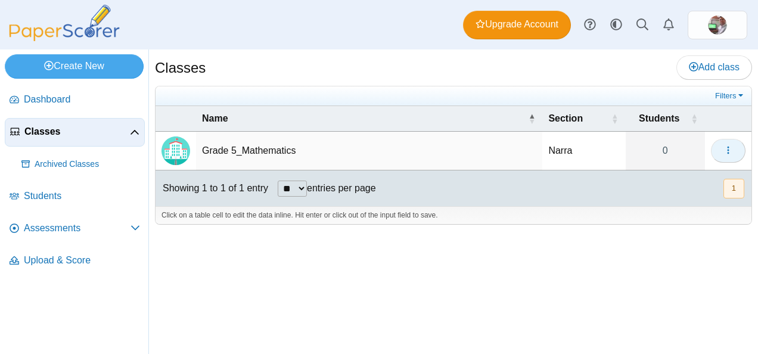
click at [734, 148] on button "button" at bounding box center [728, 151] width 35 height 24
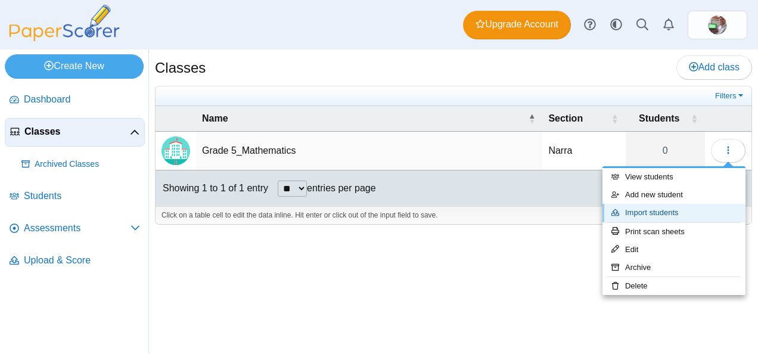
click at [655, 210] on link "Import students" at bounding box center [673, 213] width 143 height 18
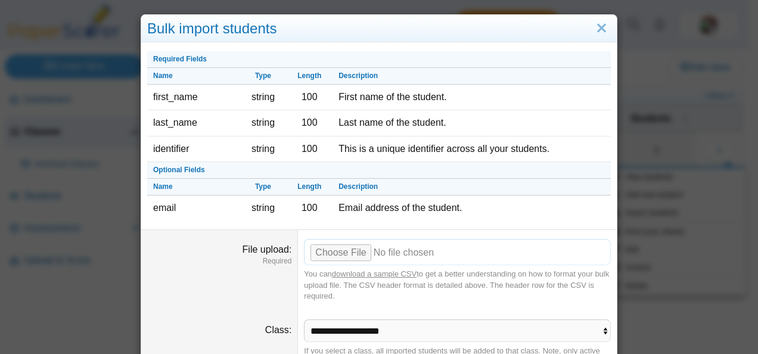
click at [334, 248] on input "File upload" at bounding box center [457, 252] width 307 height 26
type input "**********"
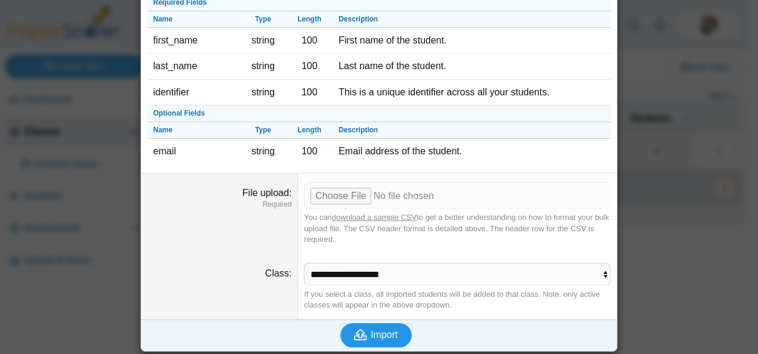
click at [363, 332] on icon "submit" at bounding box center [362, 334] width 17 height 13
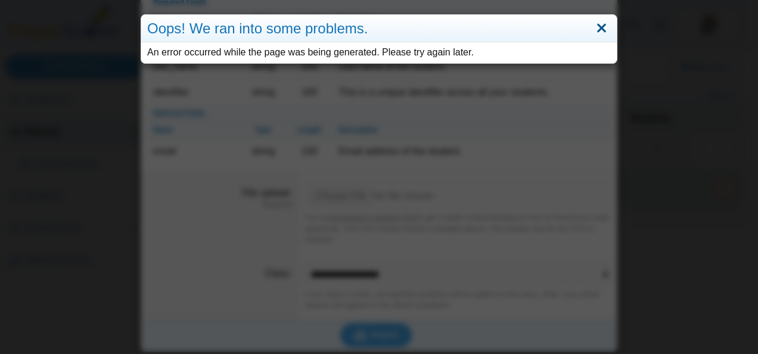
click at [599, 30] on link "Close" at bounding box center [601, 28] width 18 height 20
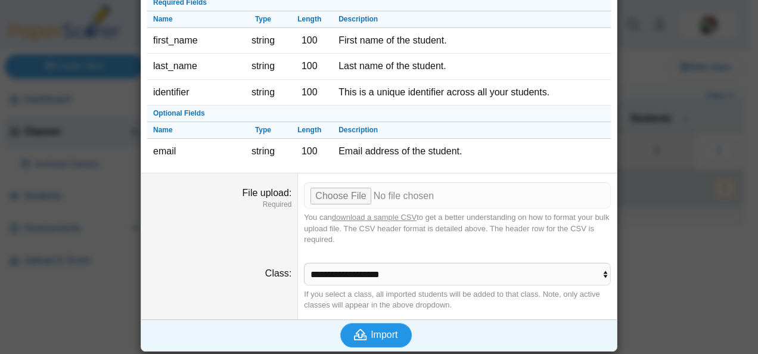
click at [383, 339] on button "Import" at bounding box center [375, 335] width 71 height 24
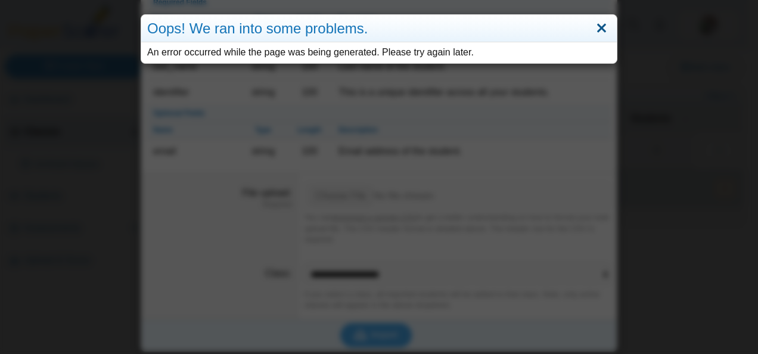
click at [597, 31] on link "Close" at bounding box center [601, 28] width 18 height 20
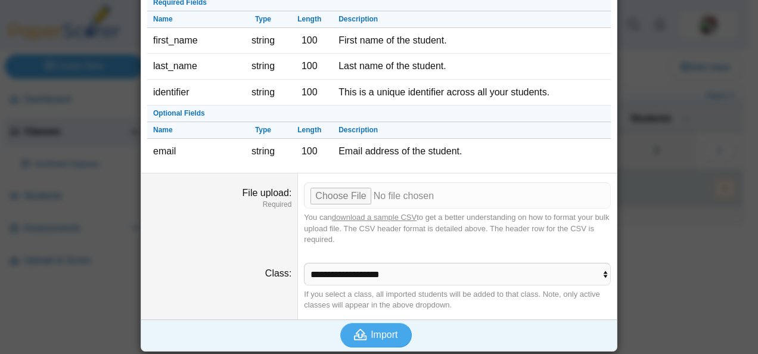
scroll to position [0, 0]
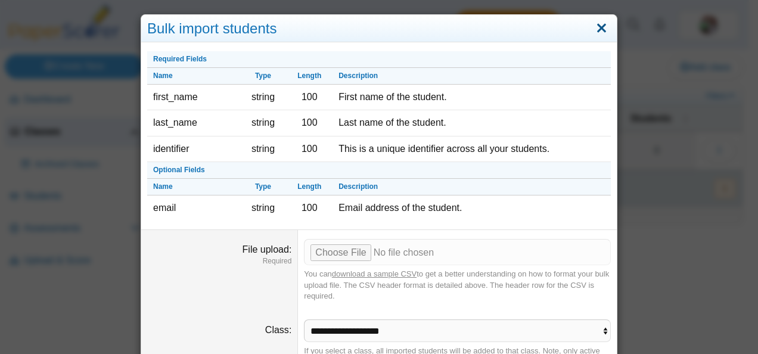
click at [599, 25] on link "Close" at bounding box center [601, 28] width 18 height 20
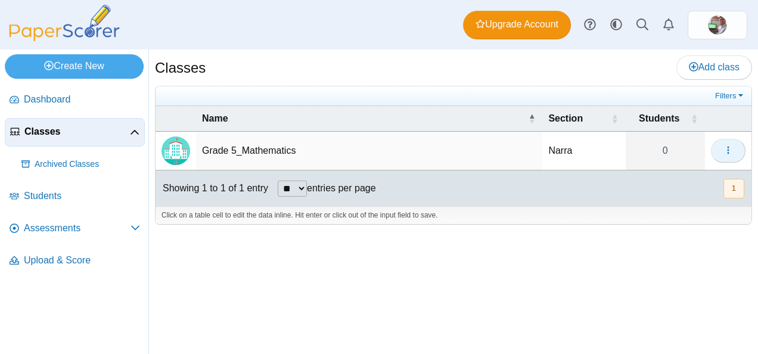
click at [728, 149] on use "button" at bounding box center [728, 151] width 2 height 8
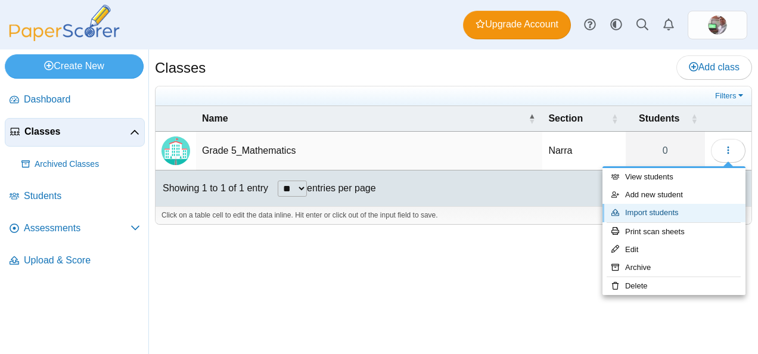
click at [637, 211] on link "Import students" at bounding box center [673, 213] width 143 height 18
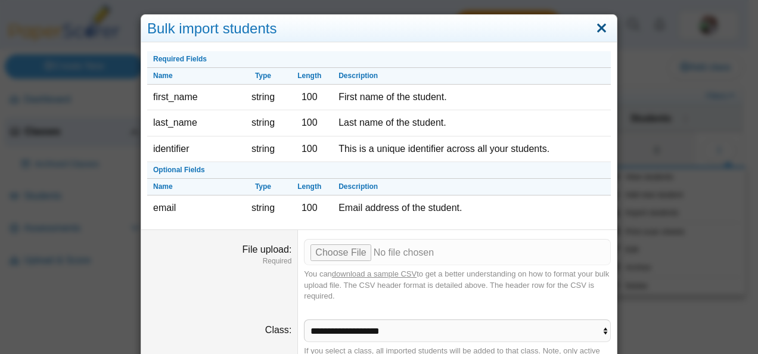
click at [599, 27] on link "Close" at bounding box center [601, 28] width 18 height 20
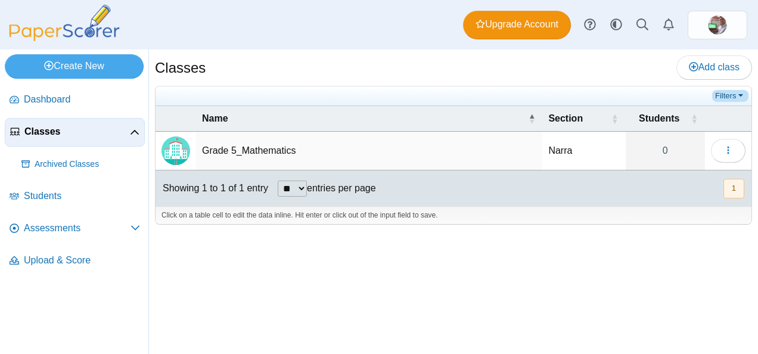
click at [736, 93] on link "Filters" at bounding box center [730, 96] width 36 height 12
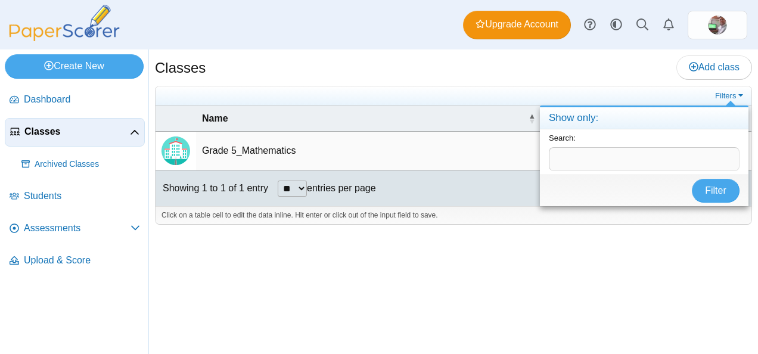
click at [720, 244] on div "Classes Add class Filters Narra" at bounding box center [453, 201] width 609 height 304
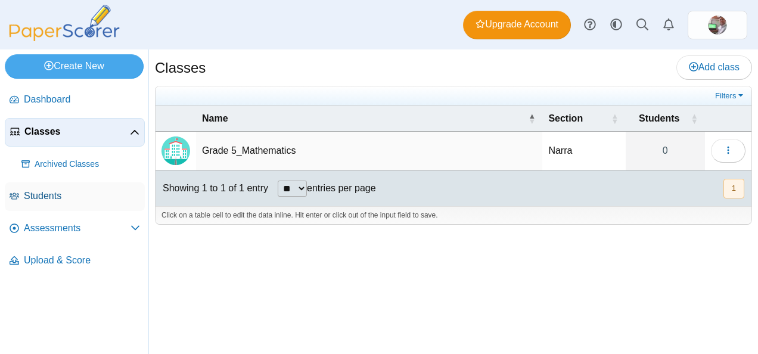
click at [51, 197] on span "Students" at bounding box center [82, 195] width 116 height 13
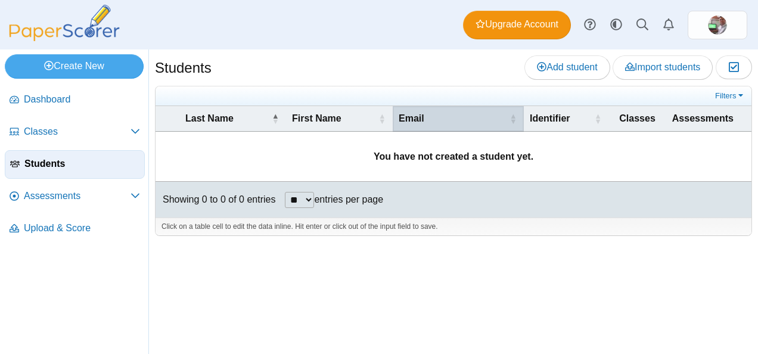
click at [516, 116] on span "\a Email\a : Activate to sort" at bounding box center [512, 118] width 7 height 25
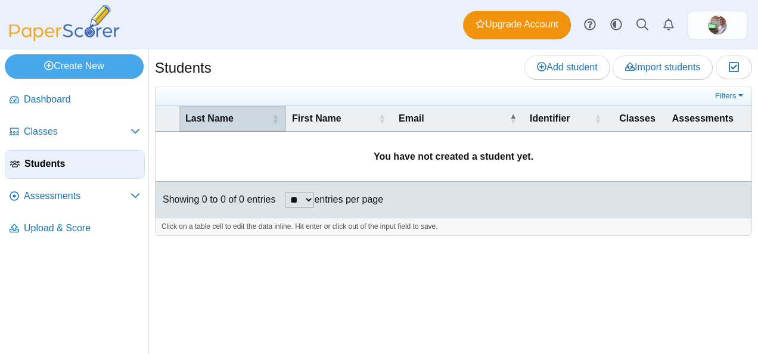
click at [272, 114] on span "\a Last Name\a : Activate to sort" at bounding box center [275, 118] width 7 height 25
click at [77, 131] on span "Classes" at bounding box center [77, 131] width 107 height 13
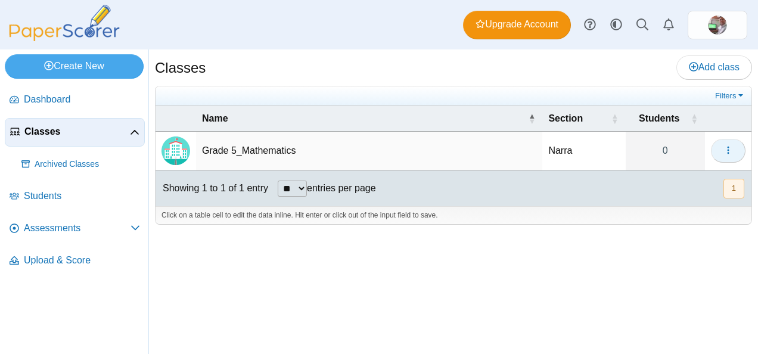
click at [728, 149] on use "button" at bounding box center [728, 151] width 2 height 8
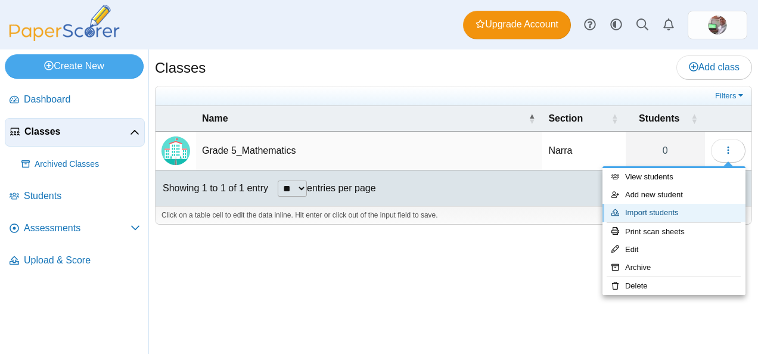
click at [649, 213] on link "Import students" at bounding box center [673, 213] width 143 height 18
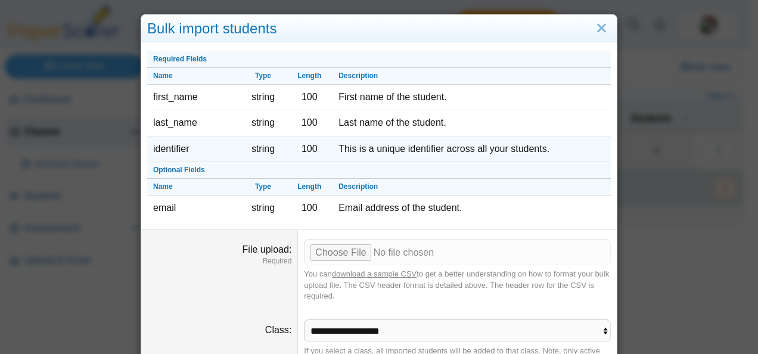
click at [359, 149] on td "This is a unique identifier across all your students." at bounding box center [471, 149] width 278 height 26
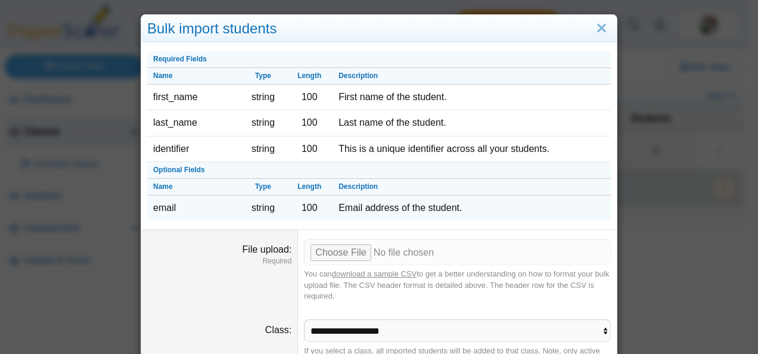
click at [460, 207] on td "Email address of the student." at bounding box center [471, 207] width 278 height 25
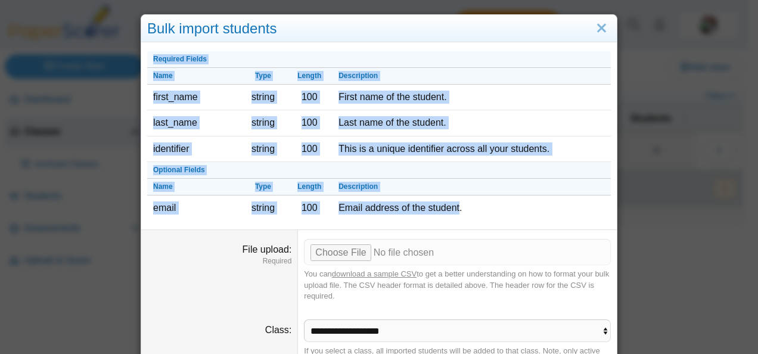
drag, startPoint x: 454, startPoint y: 204, endPoint x: 122, endPoint y: 207, distance: 332.4
click at [122, 207] on div "Bulk import students Required Fields Name Type Length Description first_name st…" at bounding box center [379, 177] width 758 height 354
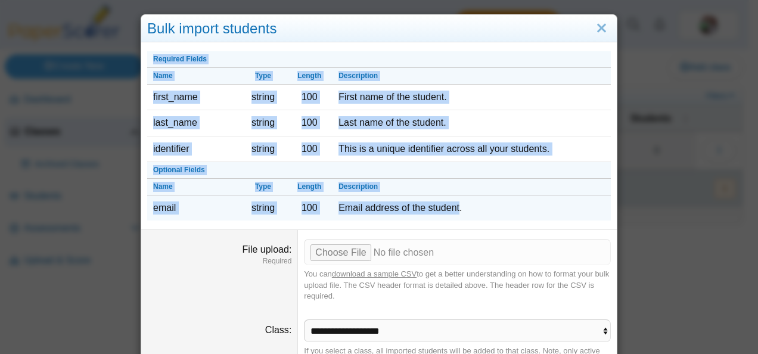
click at [456, 206] on td "Email address of the student." at bounding box center [471, 207] width 278 height 25
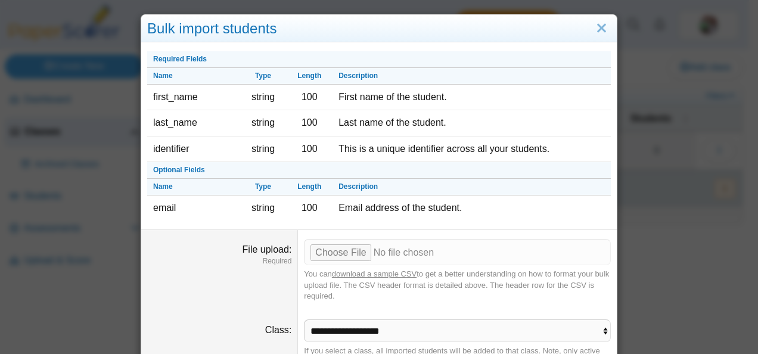
scroll to position [57, 0]
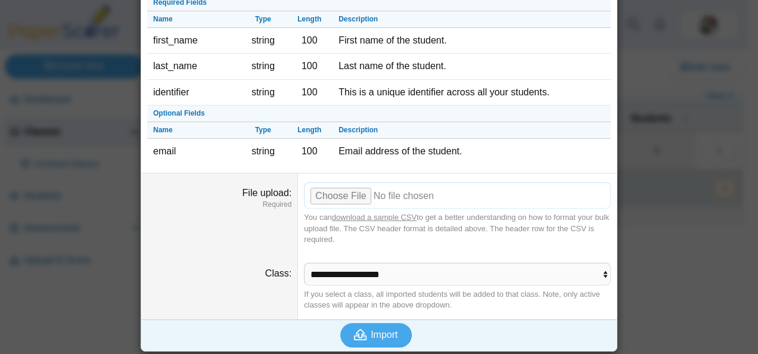
click at [340, 194] on input "File upload" at bounding box center [457, 195] width 307 height 26
type input "**********"
click at [370, 329] on span "Import" at bounding box center [383, 334] width 27 height 10
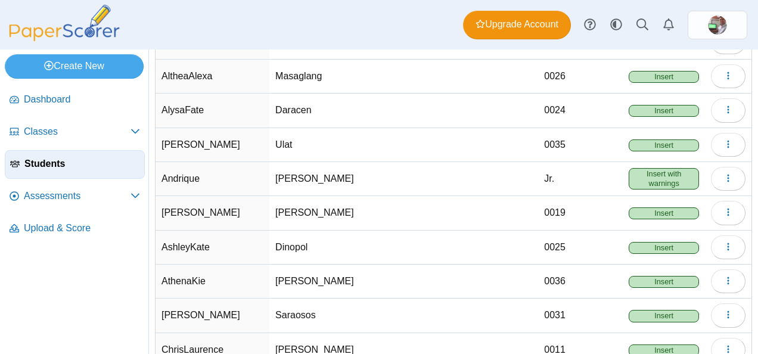
scroll to position [179, 0]
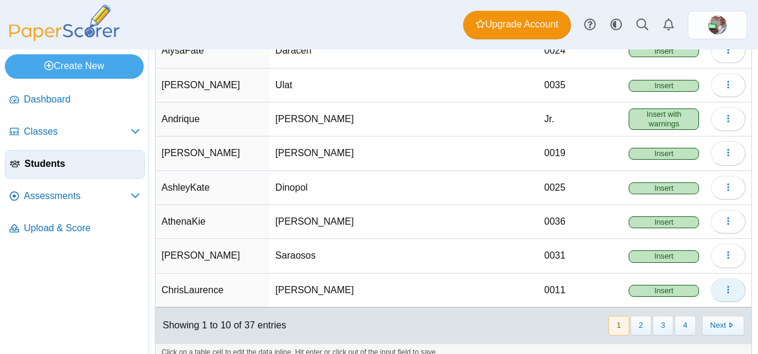
click at [723, 287] on icon "button" at bounding box center [728, 290] width 10 height 10
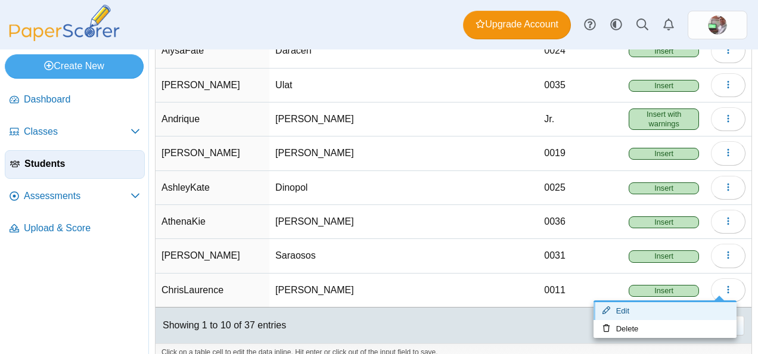
click at [633, 307] on link "Edit" at bounding box center [664, 311] width 143 height 18
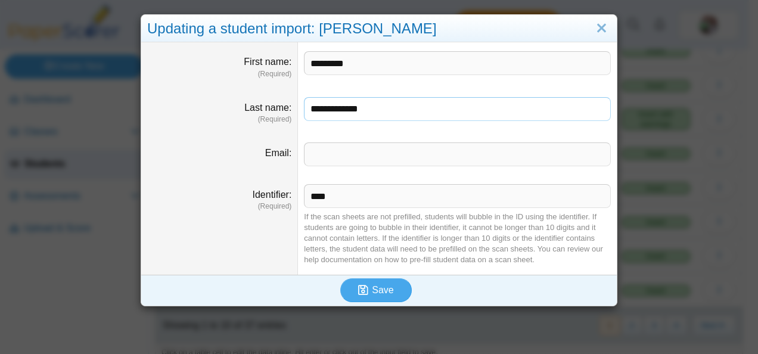
click at [327, 112] on input "**********" at bounding box center [457, 109] width 307 height 24
type input "**********"
click at [373, 290] on span "Save" at bounding box center [382, 290] width 21 height 10
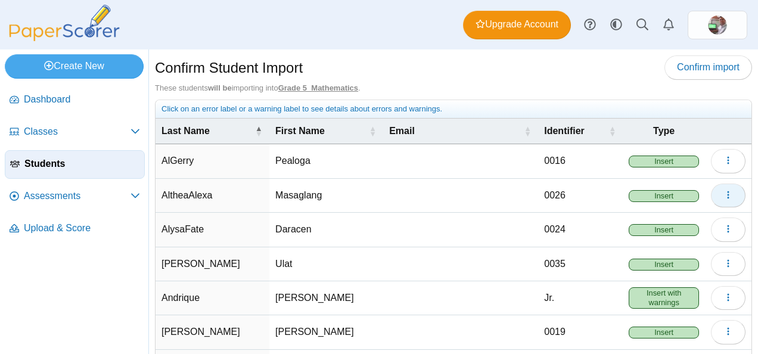
click at [723, 191] on icon "button" at bounding box center [728, 195] width 10 height 10
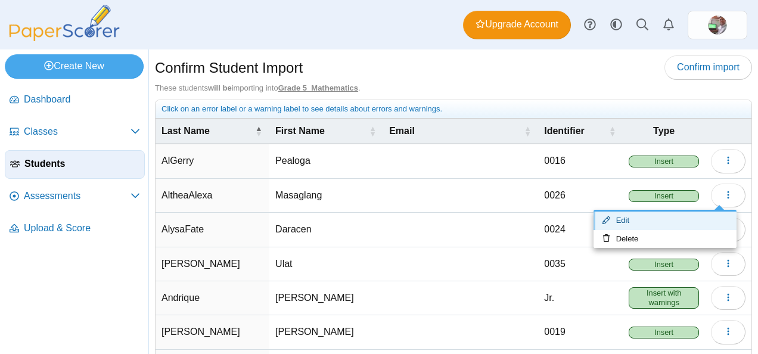
click at [634, 219] on link "Edit" at bounding box center [664, 220] width 143 height 18
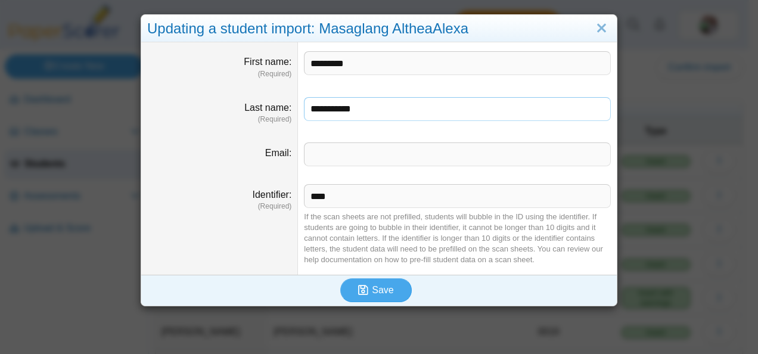
click at [333, 108] on input "**********" at bounding box center [457, 109] width 307 height 24
type input "**********"
click at [358, 291] on use "submit" at bounding box center [363, 290] width 10 height 10
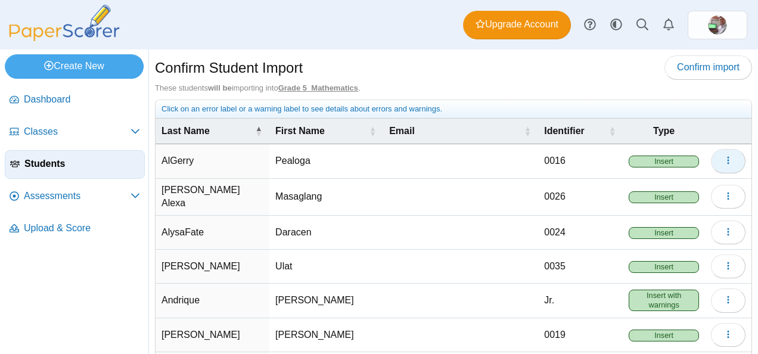
click at [723, 160] on icon "button" at bounding box center [728, 160] width 10 height 10
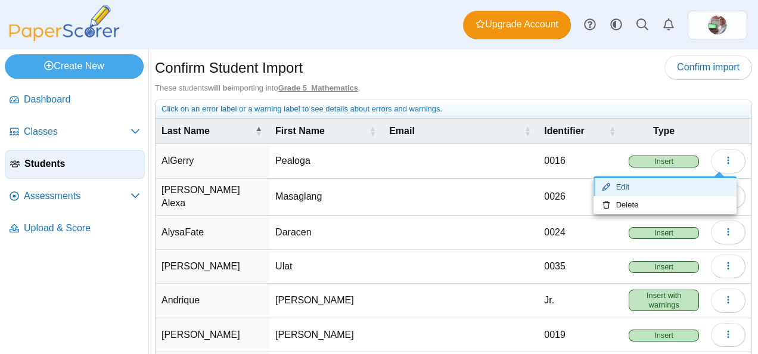
click at [635, 188] on link "Edit" at bounding box center [664, 187] width 143 height 18
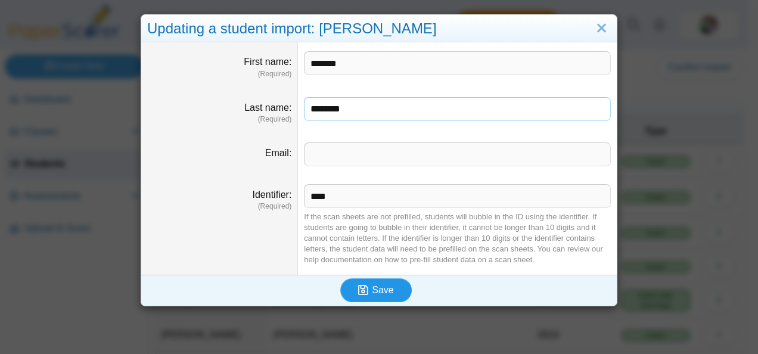
type input "********"
click at [376, 295] on button "Save" at bounding box center [375, 290] width 71 height 24
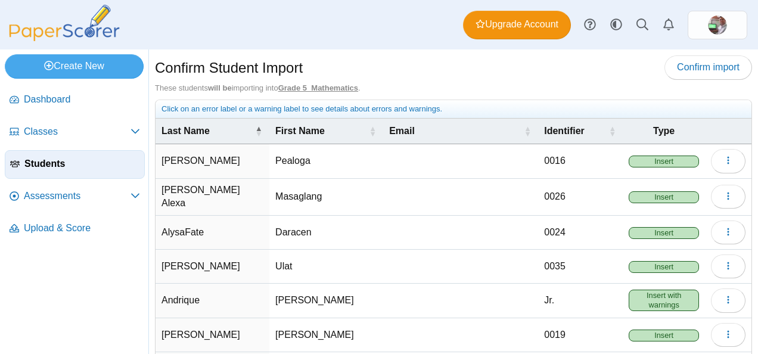
scroll to position [60, 0]
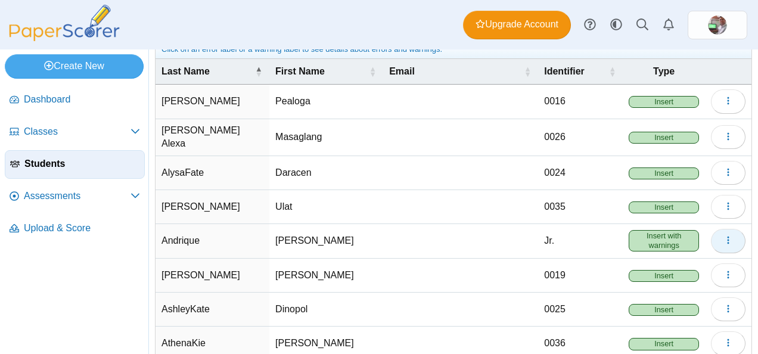
click at [723, 239] on icon "button" at bounding box center [728, 240] width 10 height 10
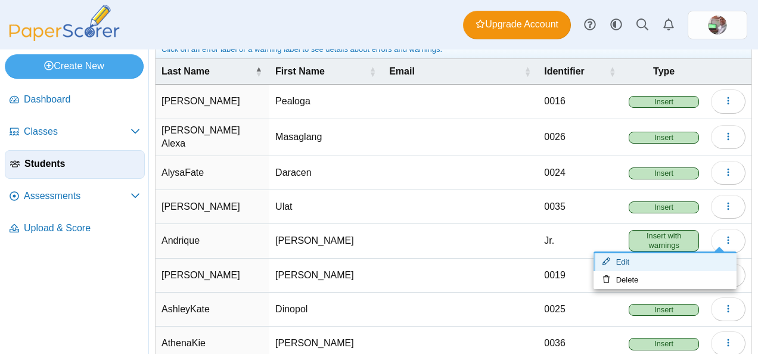
click at [653, 257] on link "Edit" at bounding box center [664, 262] width 143 height 18
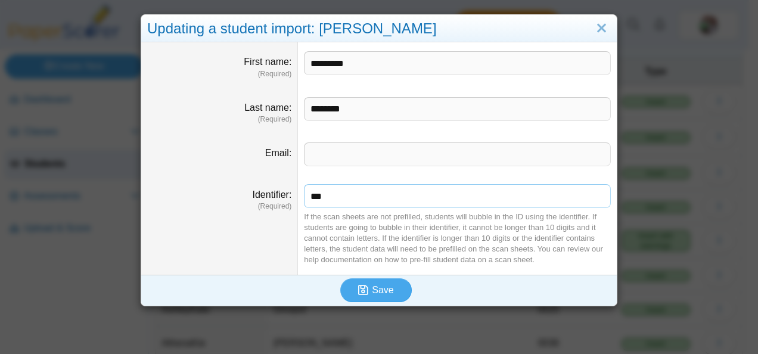
drag, startPoint x: 322, startPoint y: 197, endPoint x: 304, endPoint y: 199, distance: 18.0
click at [304, 199] on input "***" at bounding box center [457, 196] width 307 height 24
click at [350, 111] on input "********" at bounding box center [457, 109] width 307 height 24
paste input "****"
type input "**********"
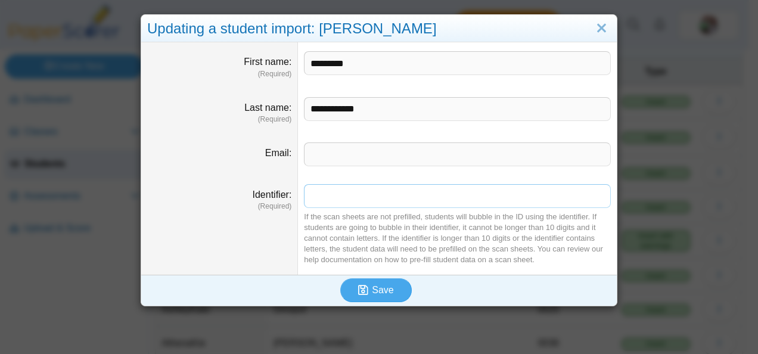
click at [321, 192] on input "Identifier" at bounding box center [457, 196] width 307 height 24
type input "***"
click at [321, 181] on dd "*** If the scan sheets are not prefilled, students will bubble in the ID using …" at bounding box center [457, 224] width 319 height 99
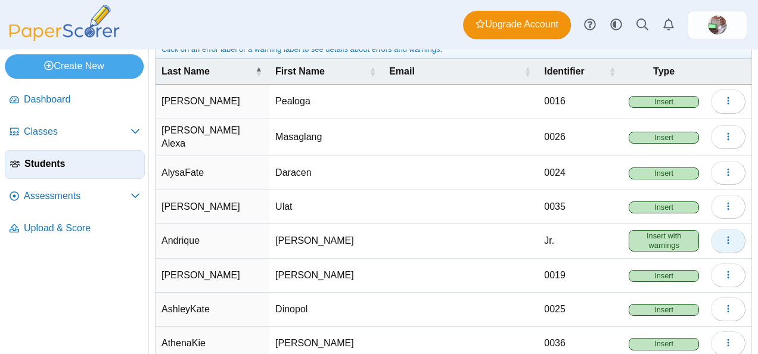
click at [727, 237] on use "button" at bounding box center [728, 240] width 2 height 8
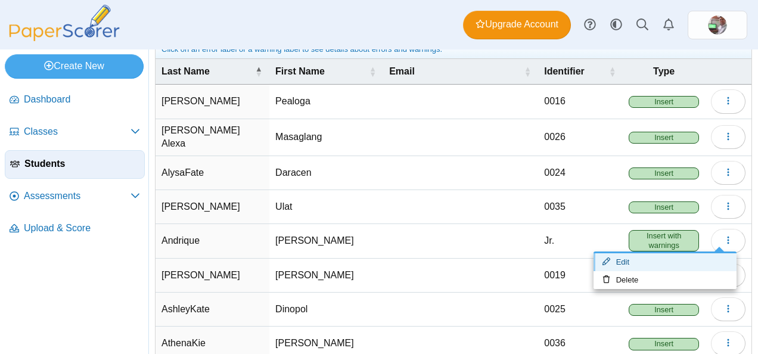
click at [662, 261] on link "Edit" at bounding box center [664, 262] width 143 height 18
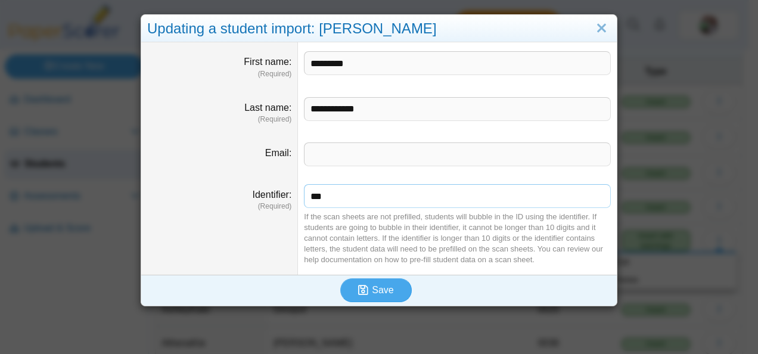
click at [325, 199] on input "***" at bounding box center [457, 196] width 307 height 24
type input "****"
click at [374, 288] on span "Save" at bounding box center [382, 290] width 21 height 10
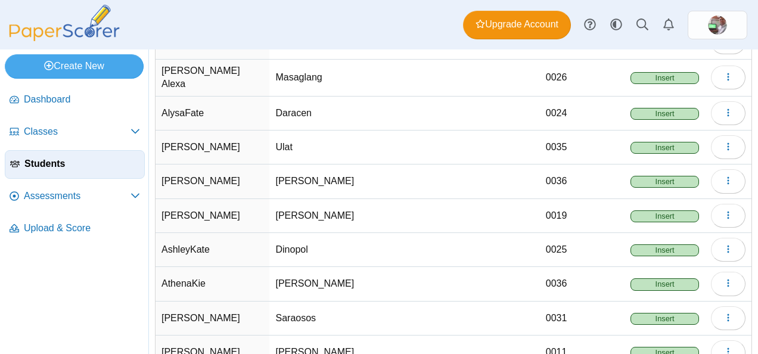
scroll to position [191, 0]
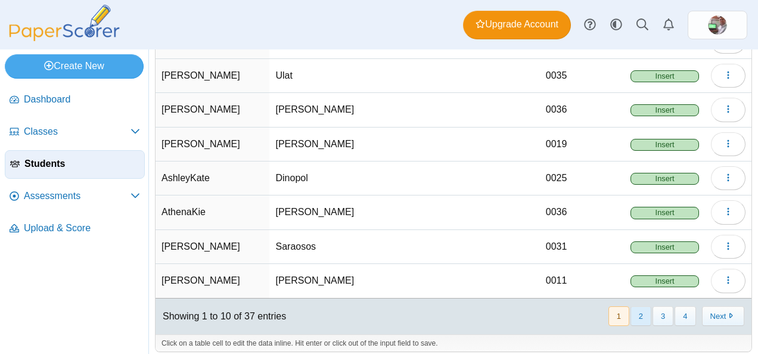
click at [631, 307] on button "2" at bounding box center [640, 316] width 21 height 20
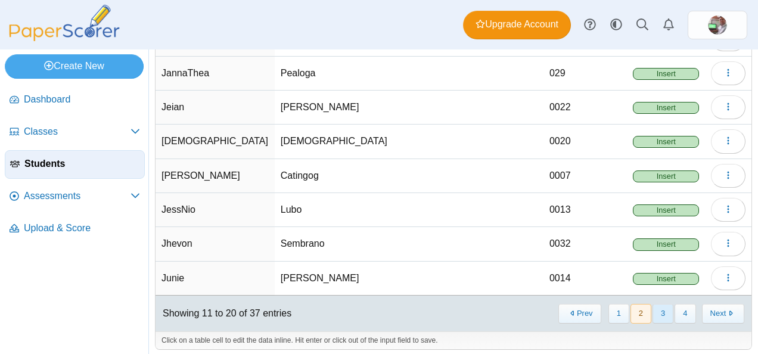
click at [656, 306] on button "3" at bounding box center [662, 314] width 21 height 20
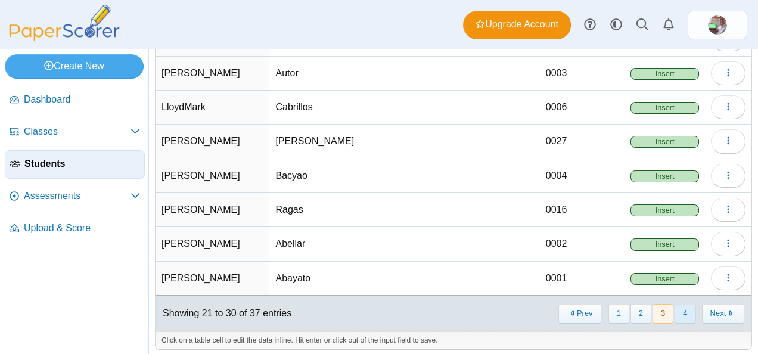
click at [677, 305] on button "4" at bounding box center [684, 314] width 21 height 20
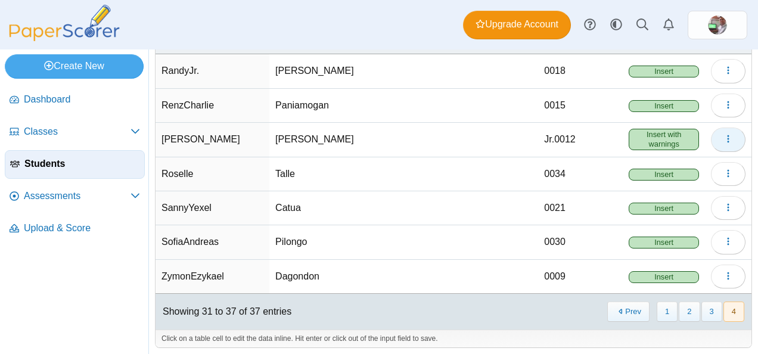
click at [723, 140] on icon "button" at bounding box center [728, 139] width 10 height 10
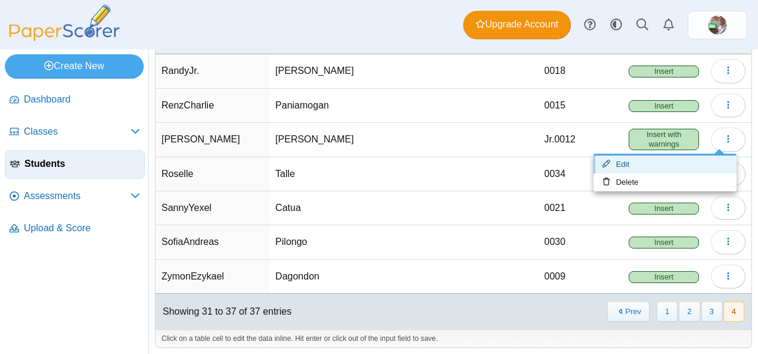
click at [635, 169] on link "Edit" at bounding box center [664, 164] width 143 height 18
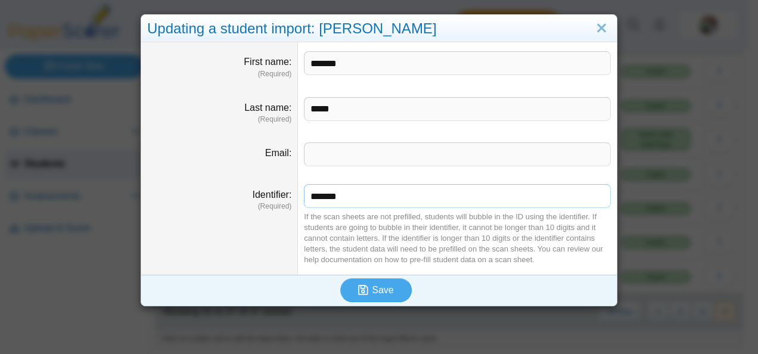
drag, startPoint x: 317, startPoint y: 197, endPoint x: 292, endPoint y: 208, distance: 27.5
click at [292, 208] on dl "Identifier (Required) ******* If the scan sheets are not prefilled, students wi…" at bounding box center [378, 224] width 475 height 99
type input "****"
click at [337, 110] on input "*****" at bounding box center [457, 109] width 307 height 24
paste input "****"
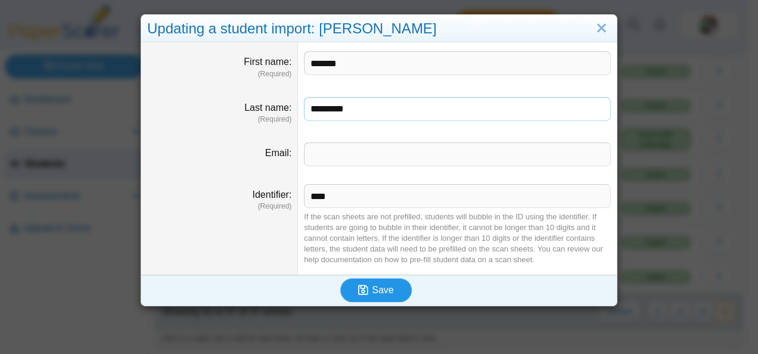
type input "*********"
click at [373, 289] on span "Save" at bounding box center [382, 290] width 21 height 10
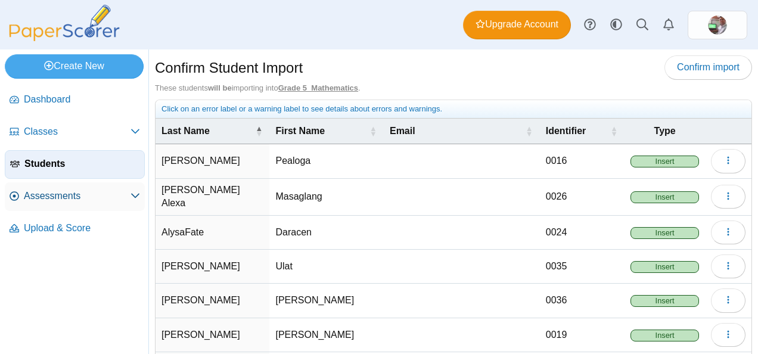
click at [48, 198] on span "Assessments" at bounding box center [77, 195] width 107 height 13
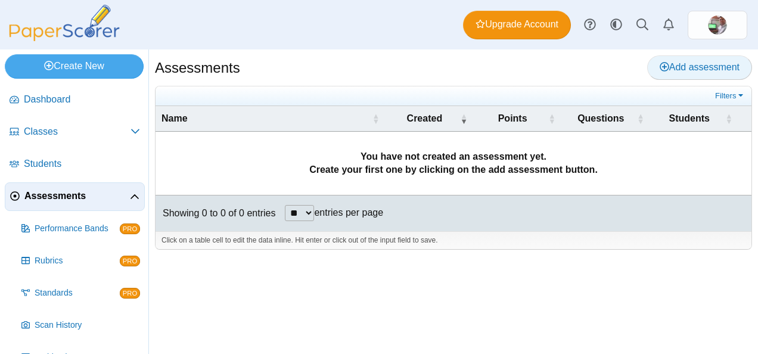
click at [714, 66] on span "Add assessment" at bounding box center [699, 67] width 80 height 10
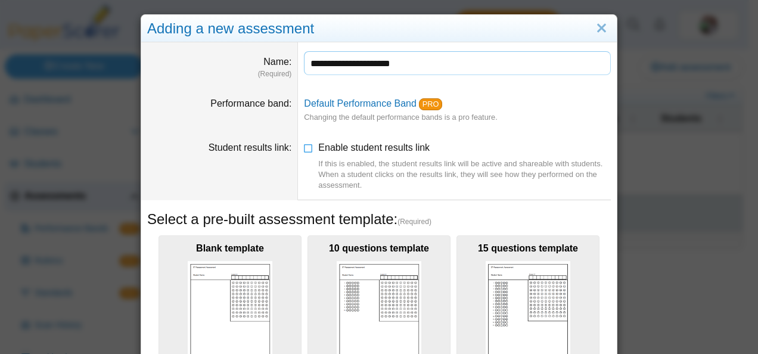
type input "**********"
click at [633, 122] on div "**********" at bounding box center [379, 177] width 758 height 354
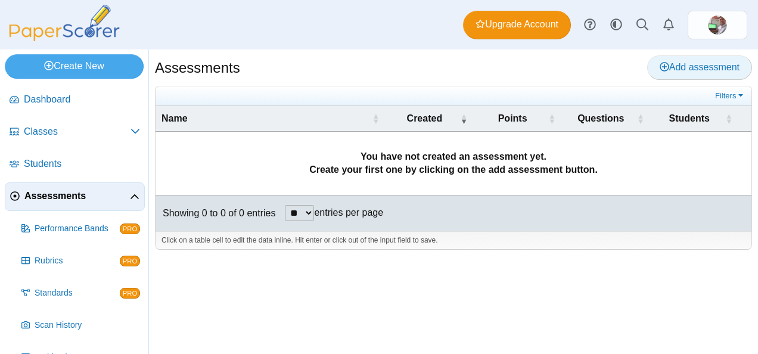
click at [687, 70] on span "Add assessment" at bounding box center [699, 67] width 80 height 10
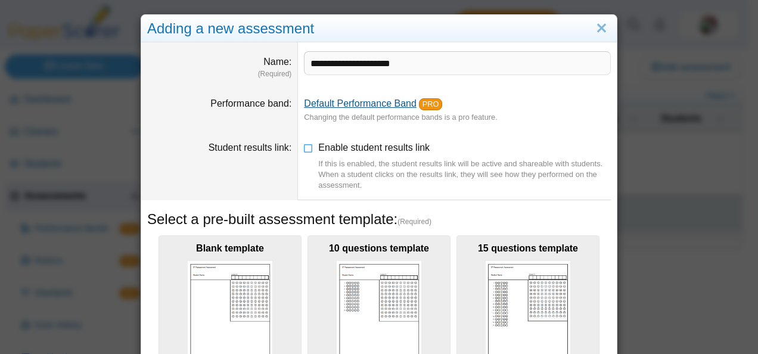
click at [379, 104] on link "Default Performance Band" at bounding box center [360, 103] width 113 height 10
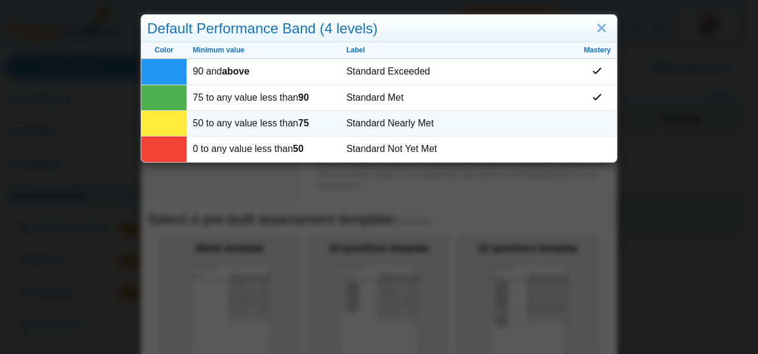
click at [588, 122] on td at bounding box center [597, 124] width 39 height 26
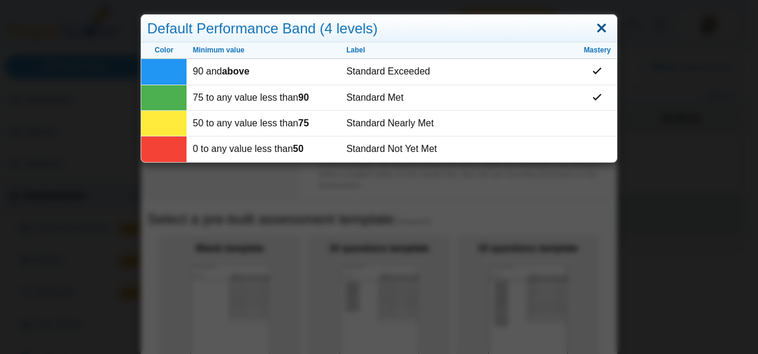
click at [594, 29] on link "Close" at bounding box center [601, 28] width 18 height 20
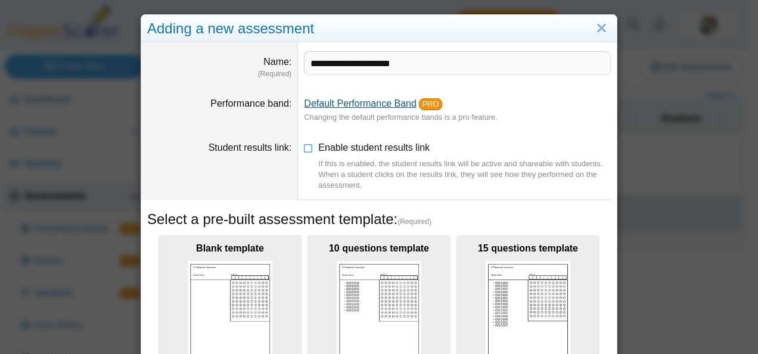
click at [392, 104] on link "Default Performance Band" at bounding box center [360, 103] width 113 height 10
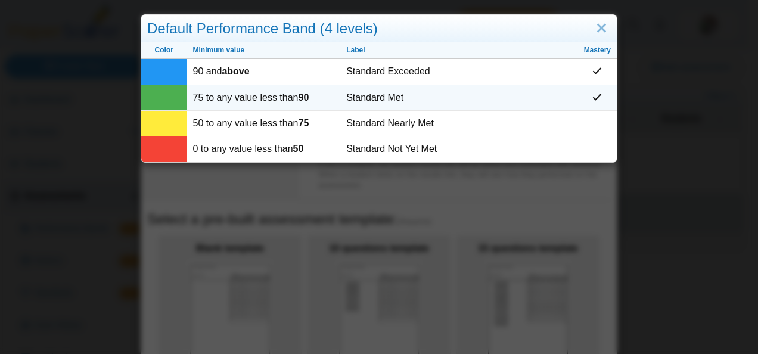
click at [596, 99] on icon at bounding box center [597, 97] width 10 height 10
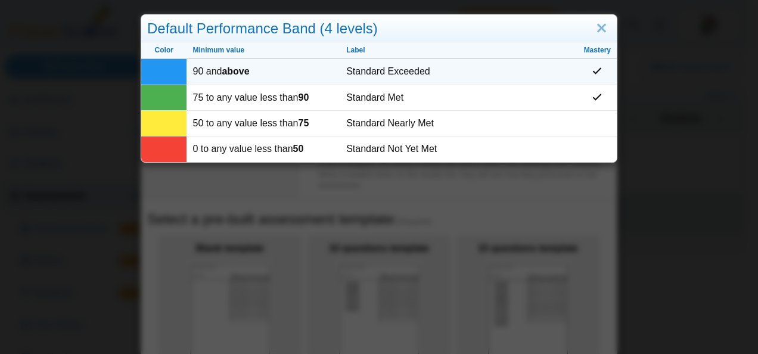
click at [594, 77] on td at bounding box center [597, 72] width 39 height 26
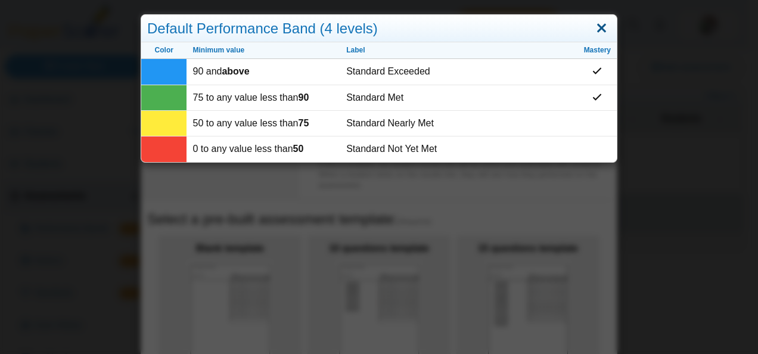
click at [595, 32] on link "Close" at bounding box center [601, 28] width 18 height 20
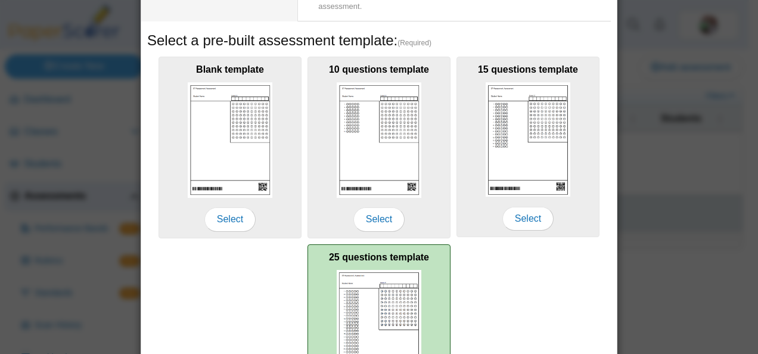
scroll to position [295, 0]
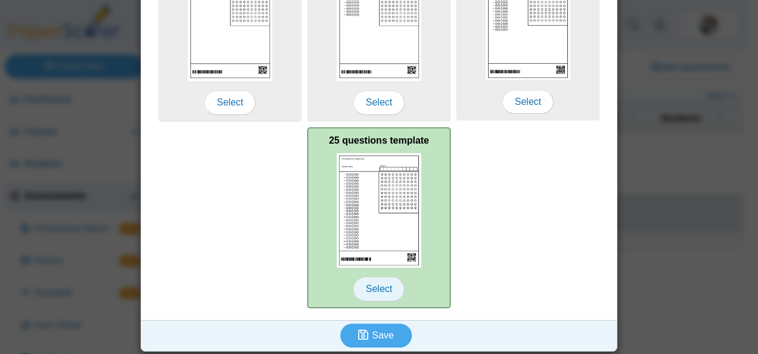
click at [373, 291] on span "Select" at bounding box center [378, 289] width 51 height 24
click at [373, 286] on span "Select" at bounding box center [378, 289] width 51 height 24
click at [406, 256] on img at bounding box center [379, 210] width 85 height 114
click at [381, 289] on span "Select" at bounding box center [378, 289] width 51 height 24
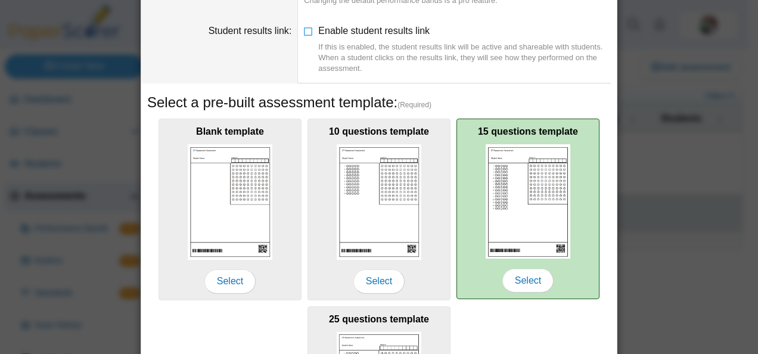
scroll to position [0, 0]
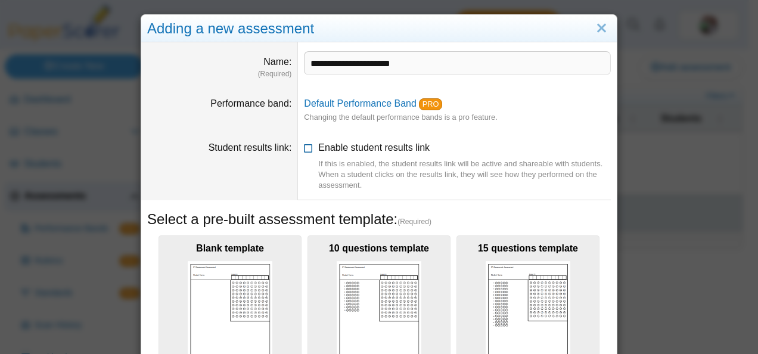
click at [304, 142] on icon at bounding box center [309, 145] width 10 height 8
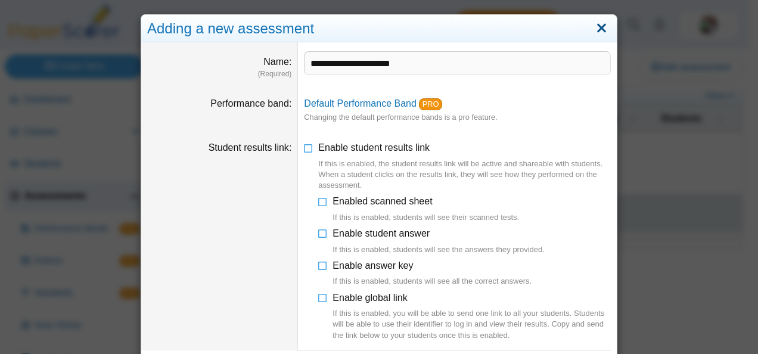
click at [599, 27] on link "Close" at bounding box center [601, 28] width 18 height 20
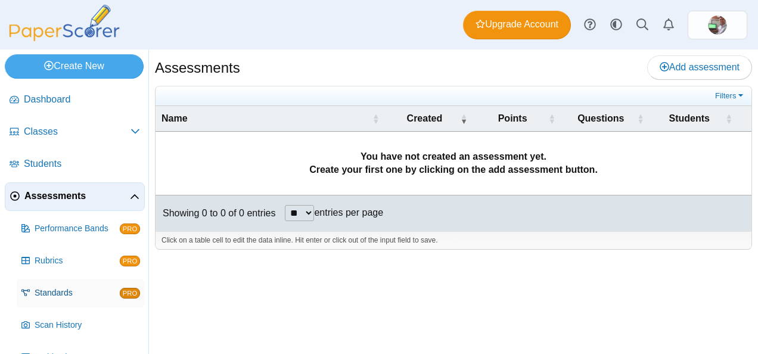
scroll to position [57, 0]
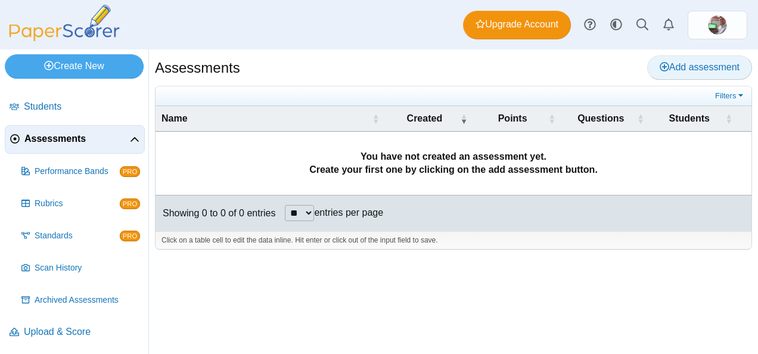
click at [675, 64] on span "Add assessment" at bounding box center [699, 67] width 80 height 10
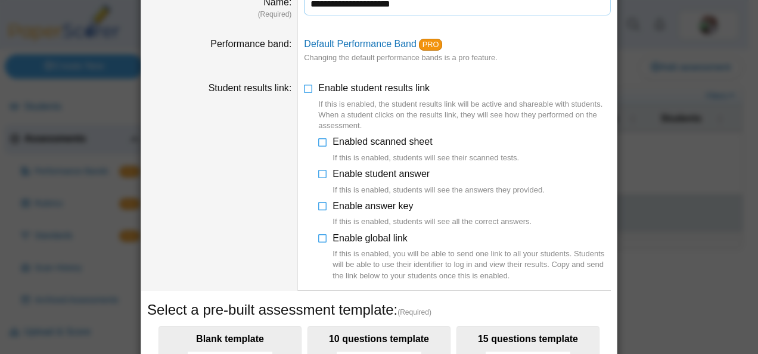
scroll to position [0, 0]
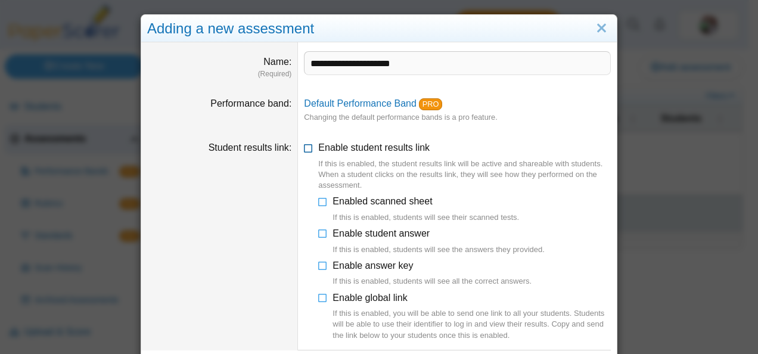
click at [305, 144] on icon at bounding box center [309, 145] width 10 height 8
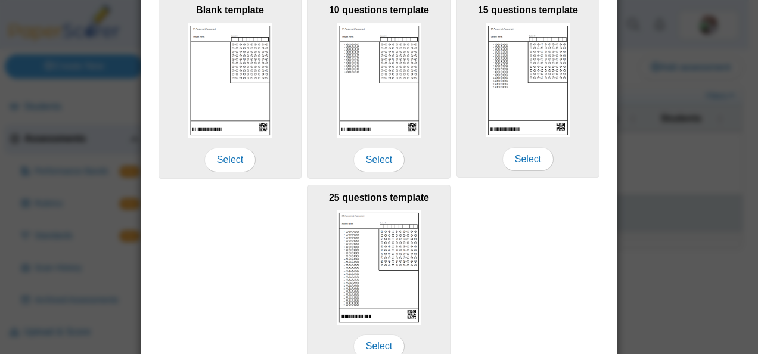
scroll to position [295, 0]
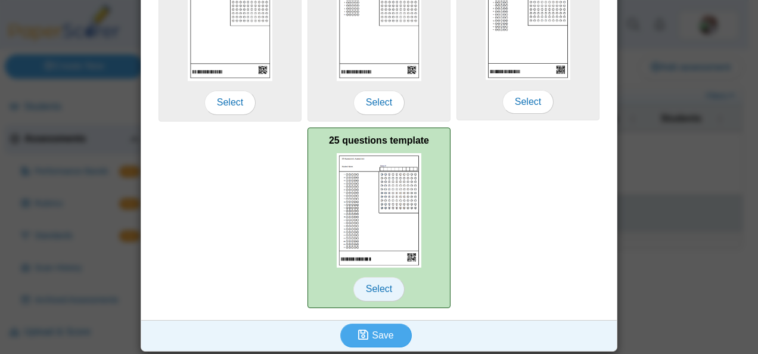
click at [373, 288] on span "Select" at bounding box center [378, 289] width 51 height 24
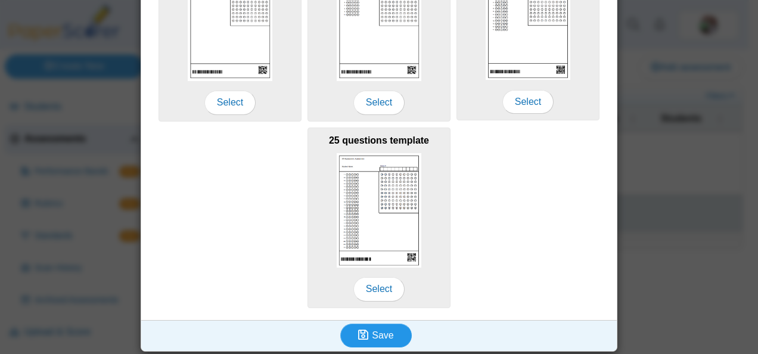
click at [374, 330] on span "Save" at bounding box center [382, 335] width 21 height 10
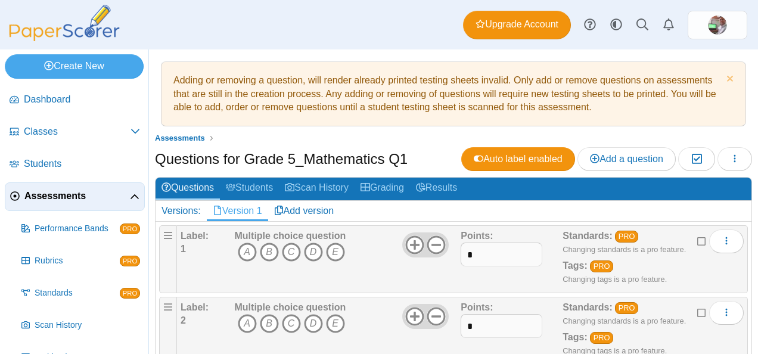
click at [432, 26] on div "Dashboard Classes Archived classes Students Assessments" at bounding box center [379, 24] width 758 height 49
click at [41, 98] on span "Dashboard" at bounding box center [82, 99] width 116 height 13
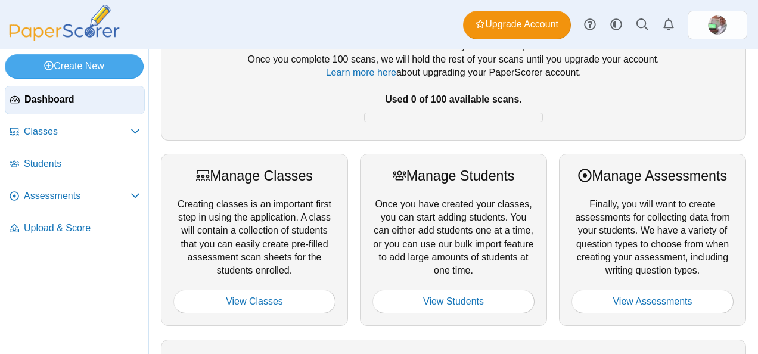
scroll to position [119, 0]
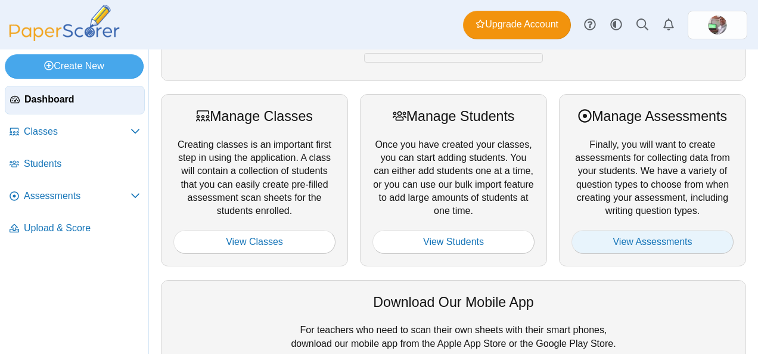
click at [624, 241] on link "View Assessments" at bounding box center [652, 242] width 162 height 24
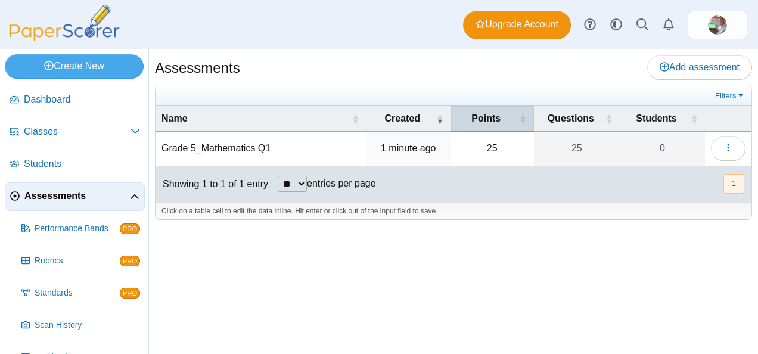
click at [522, 116] on span "\a Points\a : Activate to sort" at bounding box center [522, 118] width 7 height 25
click at [496, 146] on td "25" at bounding box center [491, 149] width 83 height 34
drag, startPoint x: 488, startPoint y: 147, endPoint x: 494, endPoint y: 151, distance: 7.3
click at [494, 151] on td "25" at bounding box center [491, 149] width 83 height 34
drag, startPoint x: 494, startPoint y: 151, endPoint x: 605, endPoint y: 219, distance: 129.9
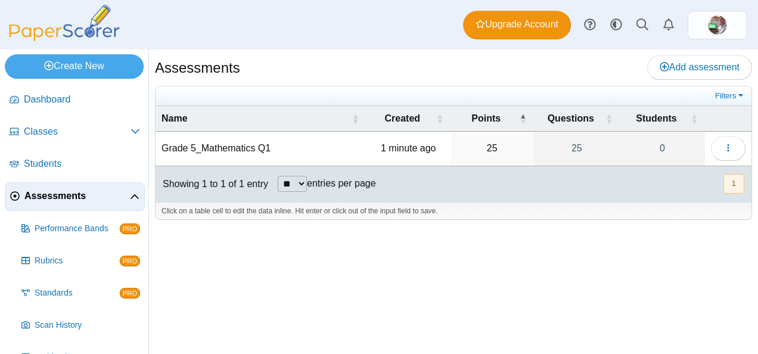
click at [605, 220] on div at bounding box center [453, 226] width 597 height 12
click at [725, 150] on icon "button" at bounding box center [728, 148] width 10 height 10
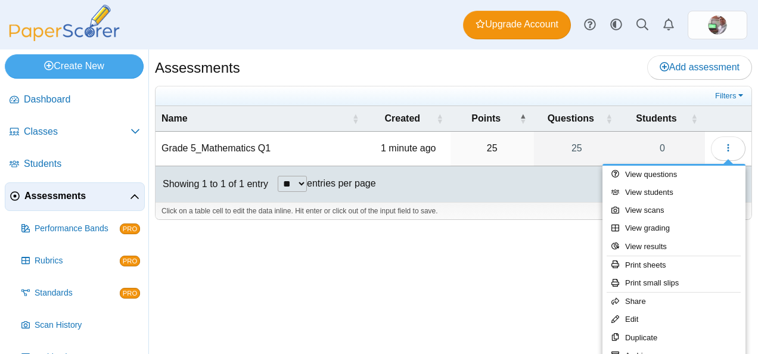
drag, startPoint x: 757, startPoint y: 193, endPoint x: 756, endPoint y: 235, distance: 41.7
click at [757, 231] on html "Dashboard Classes Archived classes Students" at bounding box center [379, 177] width 758 height 354
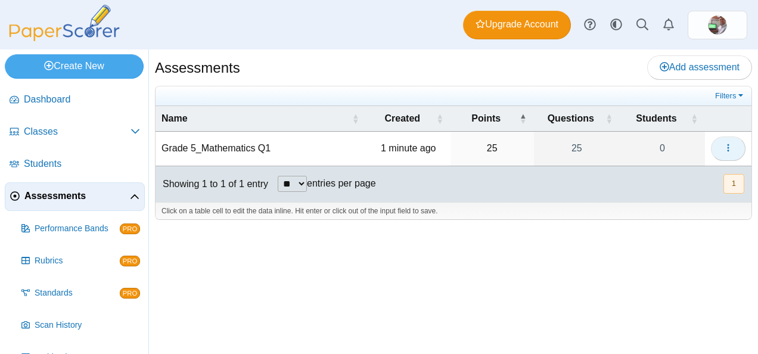
click at [727, 149] on use "button" at bounding box center [728, 148] width 2 height 8
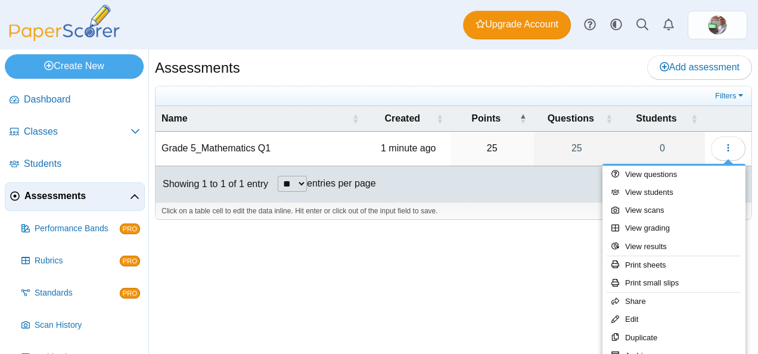
click at [264, 232] on div "Assessments Add assessment 25 0" at bounding box center [453, 201] width 609 height 304
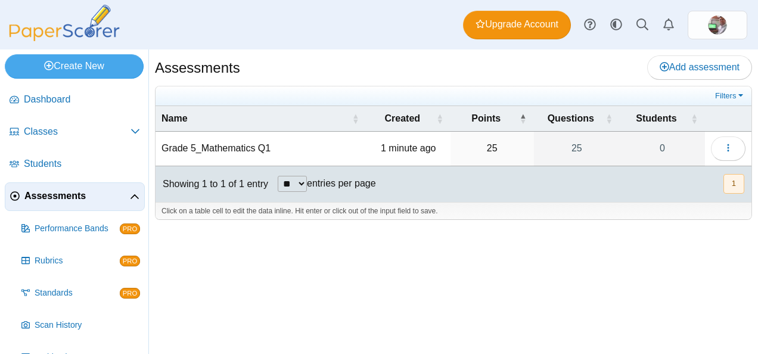
click at [490, 145] on td "25" at bounding box center [491, 149] width 83 height 34
drag, startPoint x: 490, startPoint y: 145, endPoint x: 513, endPoint y: 180, distance: 42.0
click at [513, 180] on div "Showing 1 to 1 of 1 entry ** ** ** *** entries per page « Prev 1 Next »" at bounding box center [453, 184] width 596 height 36
click at [496, 148] on td "25" at bounding box center [491, 149] width 83 height 34
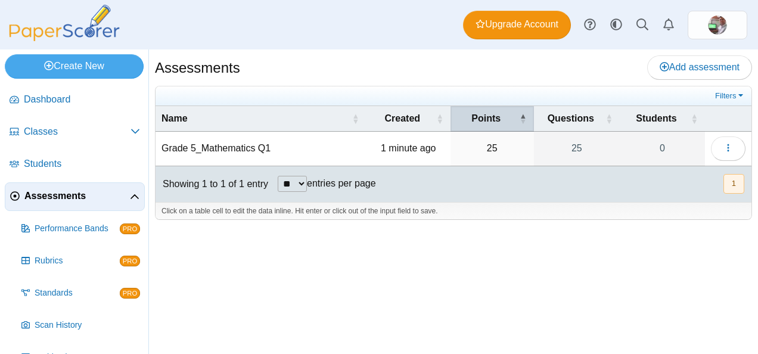
click at [525, 113] on span "\a Points\a : Activate to invert sorting" at bounding box center [522, 118] width 7 height 25
click at [525, 116] on span "\a Points\a : Activate to remove sorting" at bounding box center [522, 118] width 7 height 25
click at [525, 116] on span "\a Points\a : Activate to invert sorting" at bounding box center [522, 118] width 7 height 25
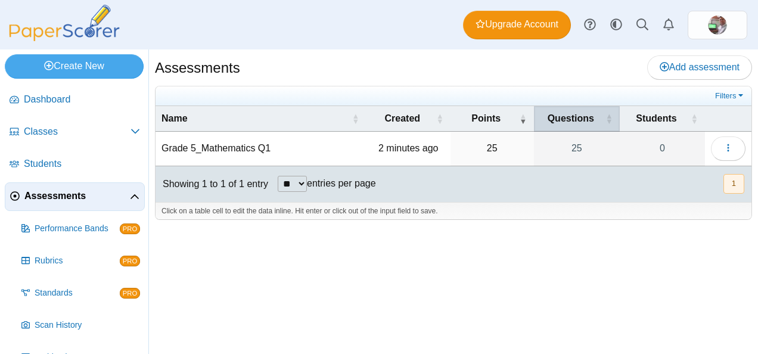
click at [606, 120] on span "\a Questions\a : Activate to sort" at bounding box center [608, 118] width 7 height 25
click at [580, 119] on span "Questions" at bounding box center [570, 118] width 46 height 10
click at [606, 113] on span "\a Questions\a : Activate to invert sorting" at bounding box center [608, 118] width 7 height 25
click at [737, 185] on button "1" at bounding box center [733, 184] width 21 height 20
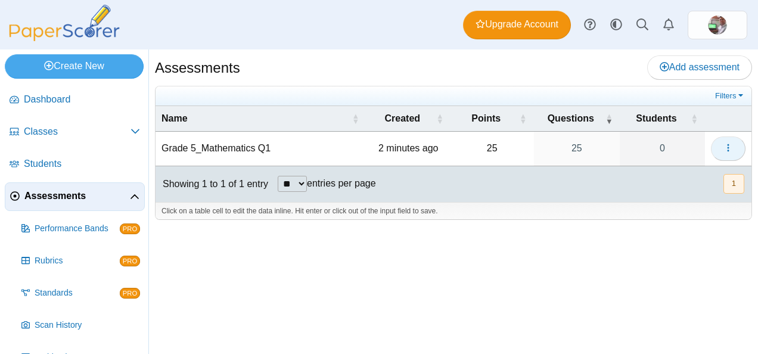
click at [731, 150] on icon "button" at bounding box center [728, 148] width 10 height 10
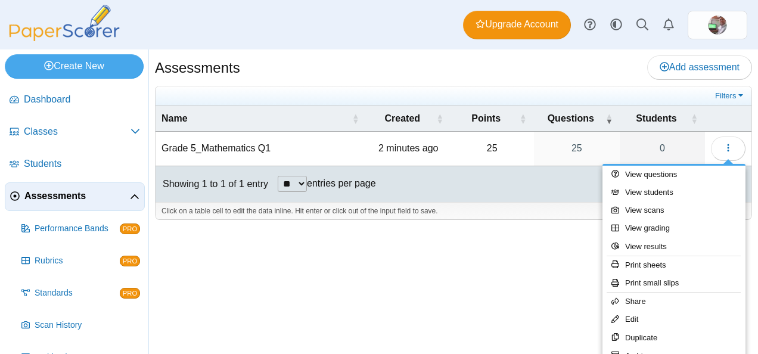
click at [422, 283] on div "Assessments Add assessment 25 0" at bounding box center [453, 201] width 609 height 304
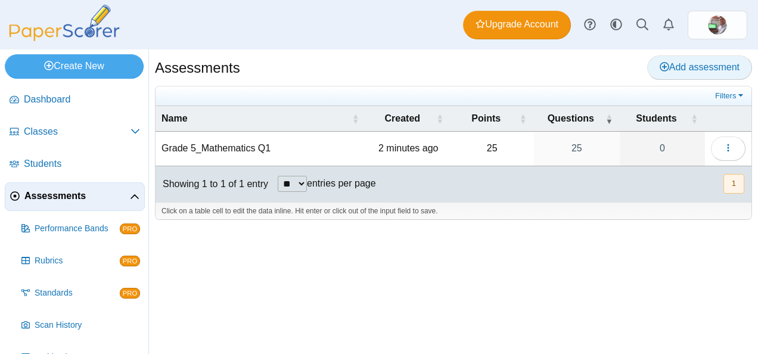
click at [666, 66] on span "Add assessment" at bounding box center [699, 67] width 80 height 10
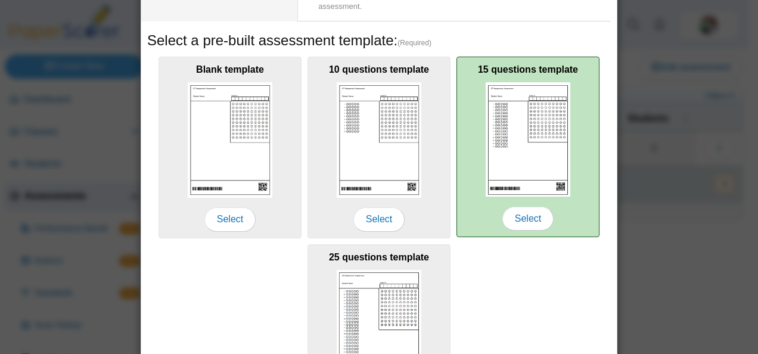
scroll to position [119, 0]
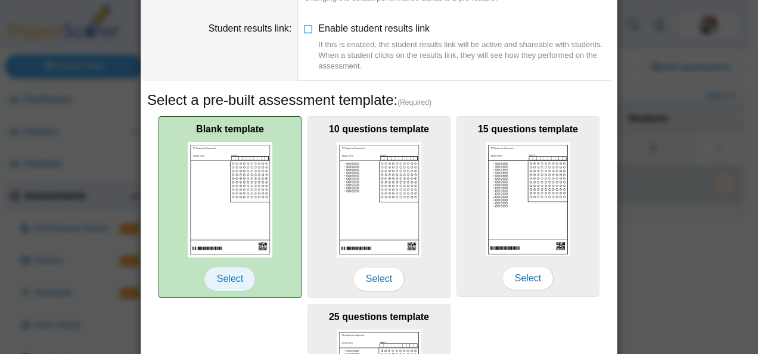
click at [222, 278] on span "Select" at bounding box center [229, 279] width 51 height 24
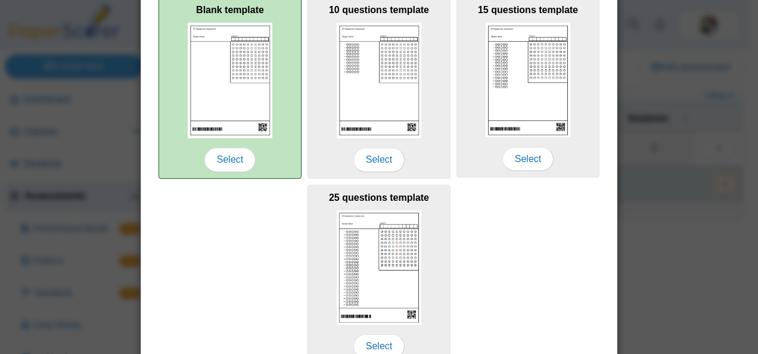
scroll to position [295, 0]
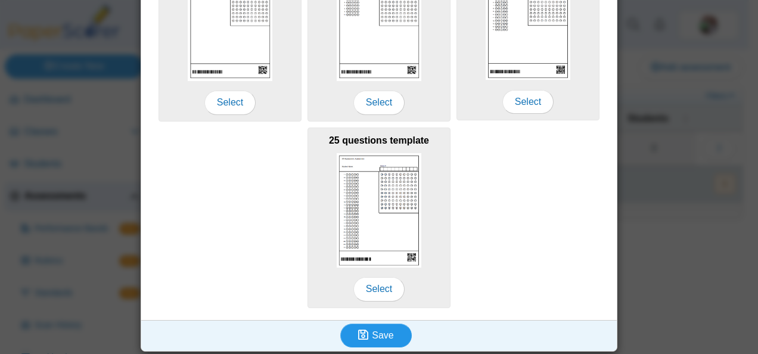
click at [365, 330] on icon "submit" at bounding box center [365, 335] width 14 height 13
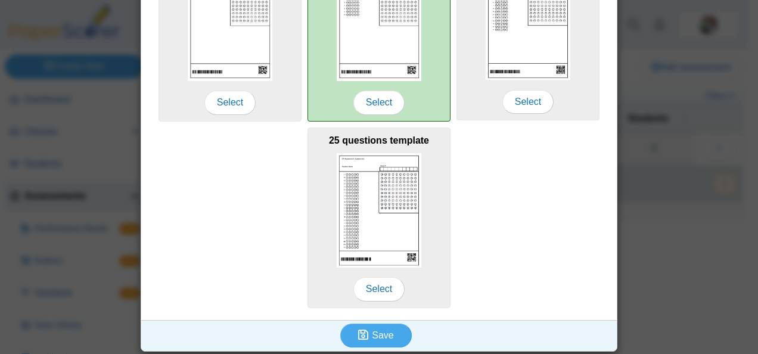
scroll to position [0, 0]
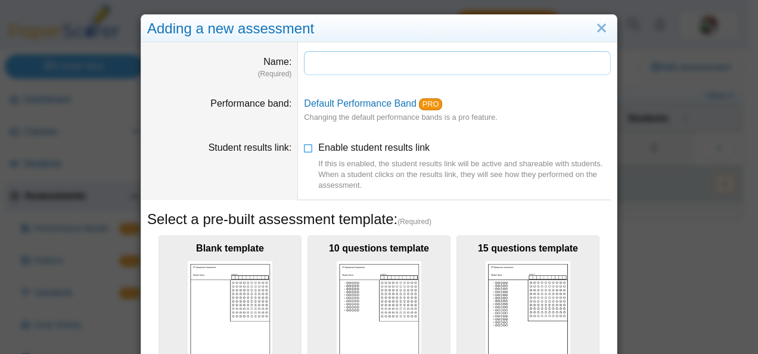
click at [311, 64] on input "Name" at bounding box center [457, 63] width 307 height 24
type input "**********"
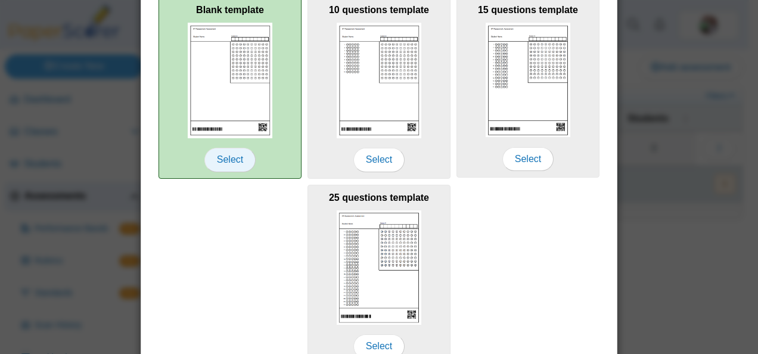
click at [233, 163] on span "Select" at bounding box center [229, 160] width 51 height 24
click at [225, 163] on span "Select" at bounding box center [229, 160] width 51 height 24
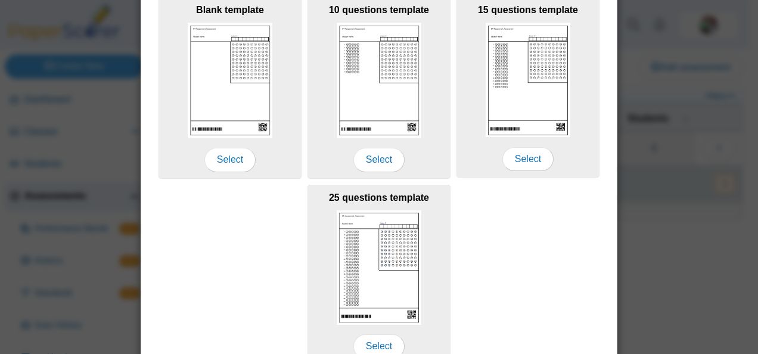
scroll to position [295, 0]
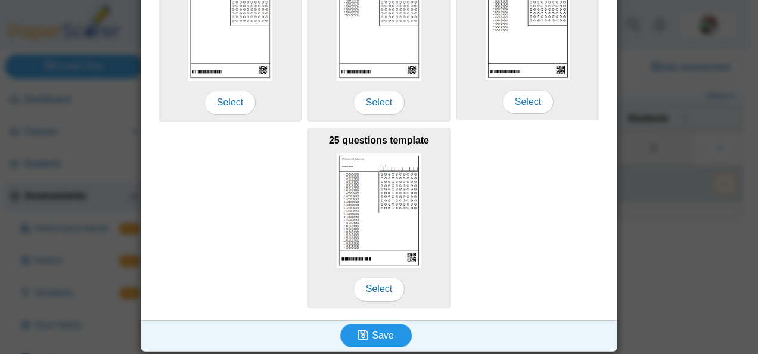
click at [373, 334] on span "Save" at bounding box center [382, 335] width 21 height 10
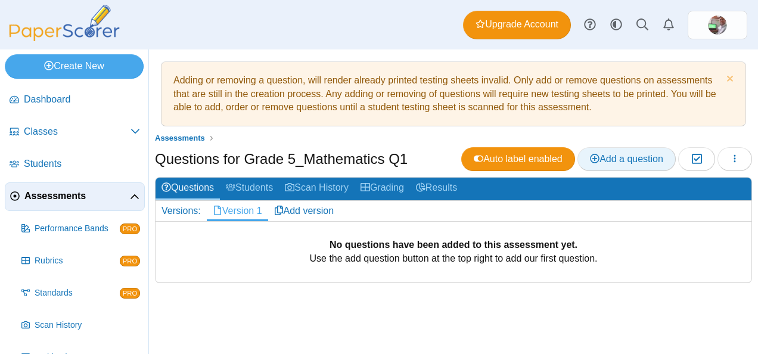
click at [619, 157] on span "Add a question" at bounding box center [626, 159] width 73 height 10
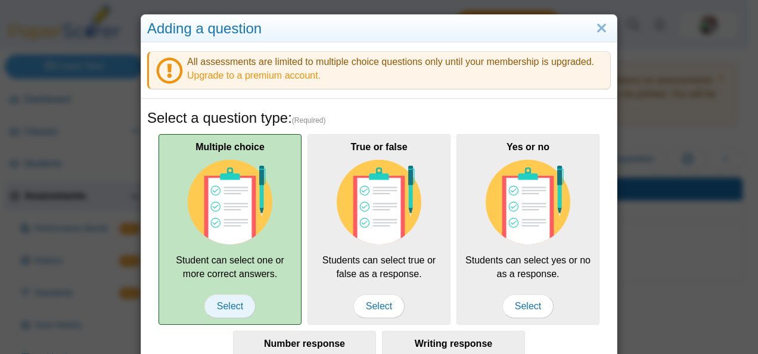
click at [231, 309] on span "Select" at bounding box center [229, 306] width 51 height 24
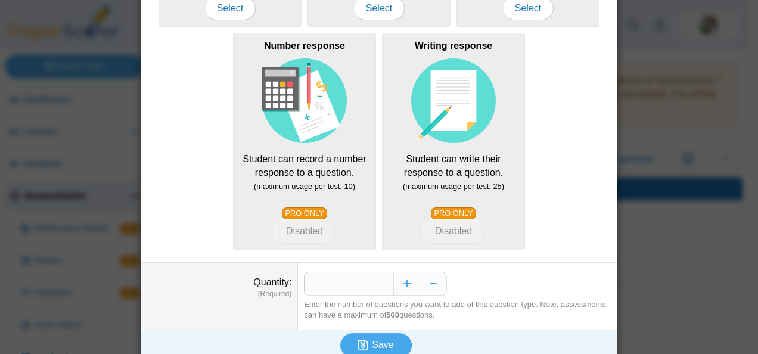
scroll to position [308, 0]
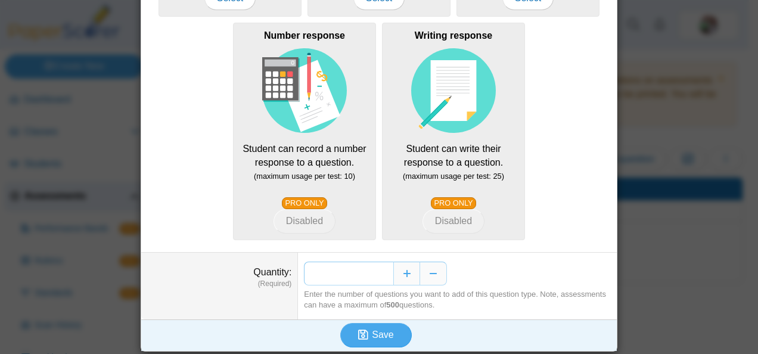
drag, startPoint x: 385, startPoint y: 270, endPoint x: 363, endPoint y: 275, distance: 22.4
click at [363, 275] on input "*" at bounding box center [348, 273] width 89 height 24
type input "**"
click at [373, 329] on span "Save" at bounding box center [382, 334] width 21 height 10
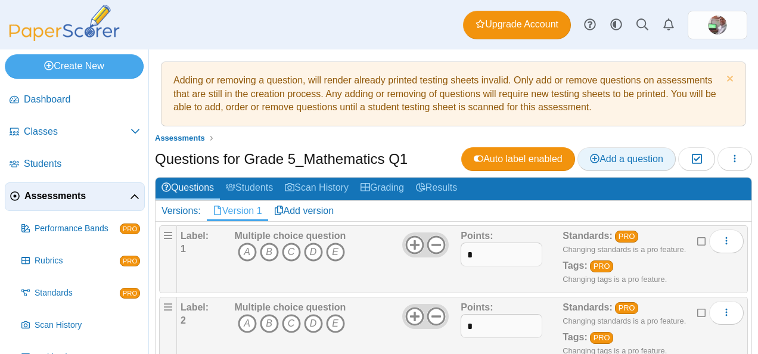
click at [624, 160] on span "Add a question" at bounding box center [626, 159] width 73 height 10
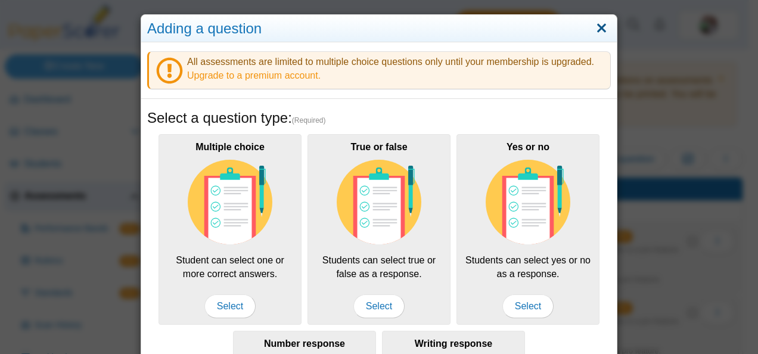
click at [602, 29] on link "Close" at bounding box center [601, 28] width 18 height 20
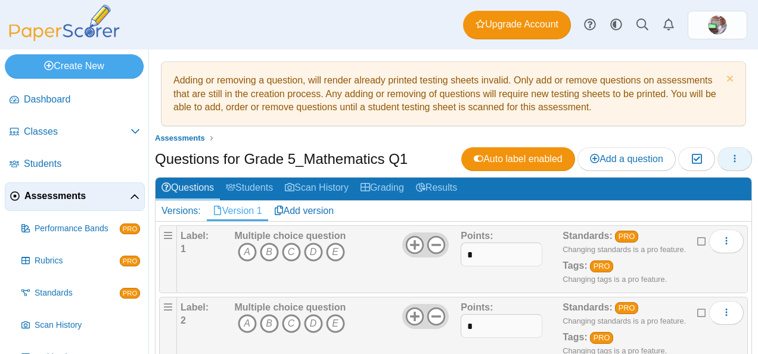
click at [730, 161] on icon "button" at bounding box center [735, 159] width 10 height 10
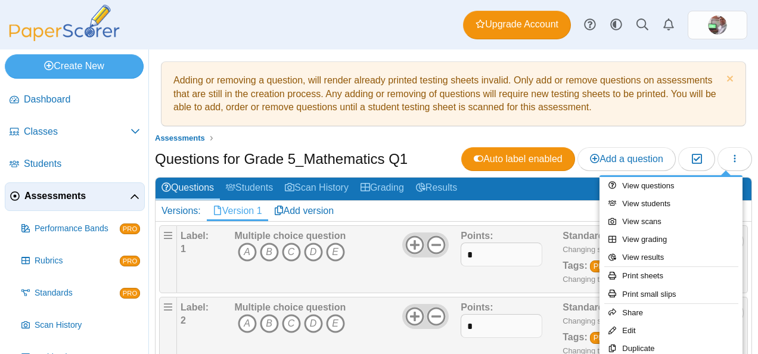
click at [497, 279] on div "Points: *" at bounding box center [511, 259] width 102 height 60
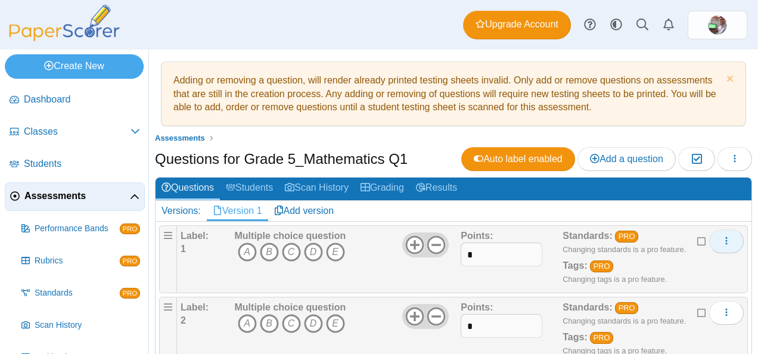
click at [721, 241] on icon "More options" at bounding box center [726, 241] width 10 height 10
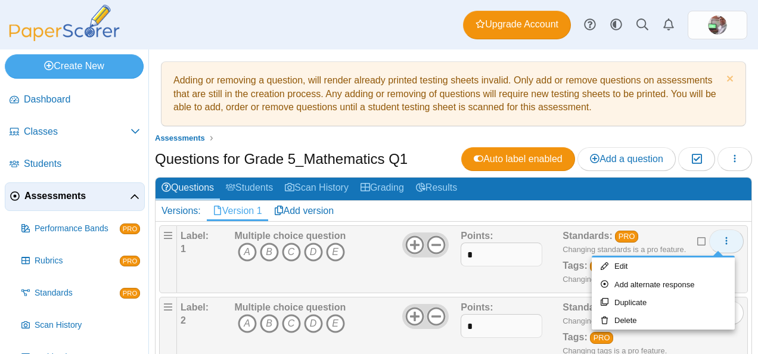
click at [721, 240] on icon "More options" at bounding box center [726, 241] width 10 height 10
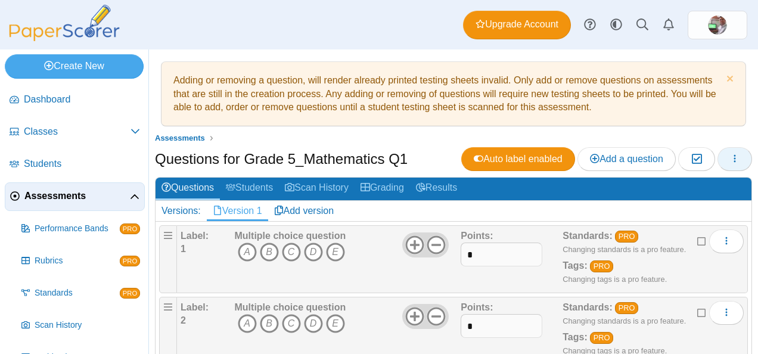
click at [730, 160] on icon "button" at bounding box center [735, 159] width 10 height 10
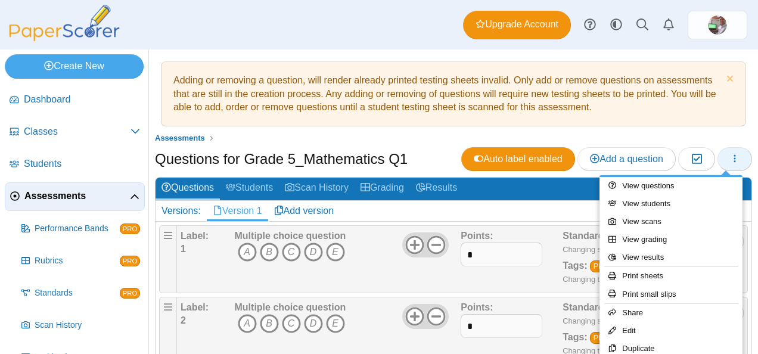
click at [730, 160] on icon "button" at bounding box center [735, 159] width 10 height 10
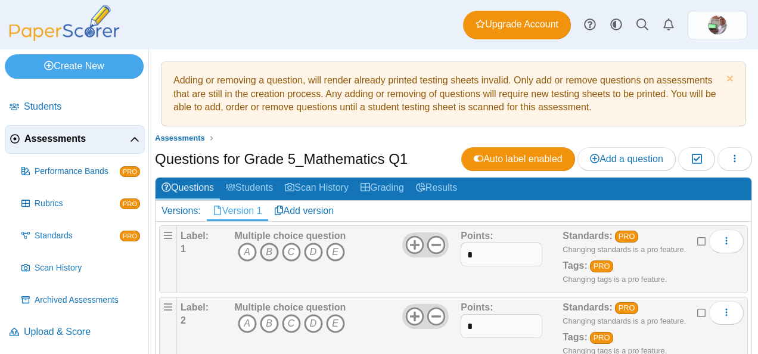
click at [273, 250] on icon "B" at bounding box center [269, 251] width 19 height 19
click at [263, 252] on icon "B" at bounding box center [269, 251] width 19 height 19
click at [622, 157] on span "Add a question" at bounding box center [626, 159] width 73 height 10
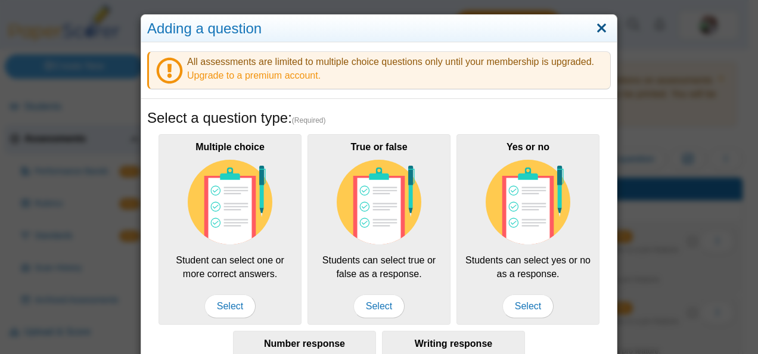
click at [602, 28] on link "Close" at bounding box center [601, 28] width 18 height 20
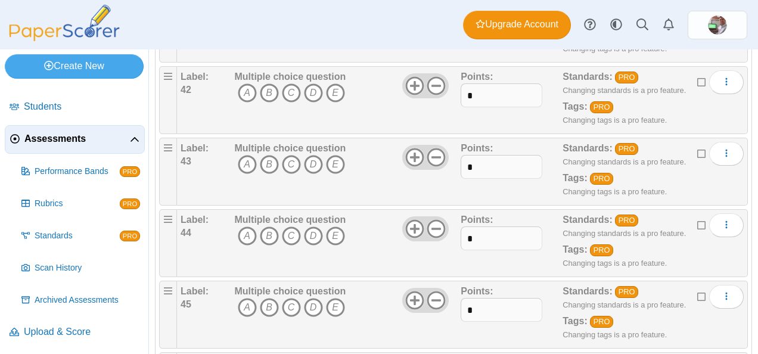
scroll to position [3447, 0]
click at [311, 297] on icon "D" at bounding box center [313, 306] width 19 height 19
click at [697, 291] on icon at bounding box center [702, 295] width 10 height 8
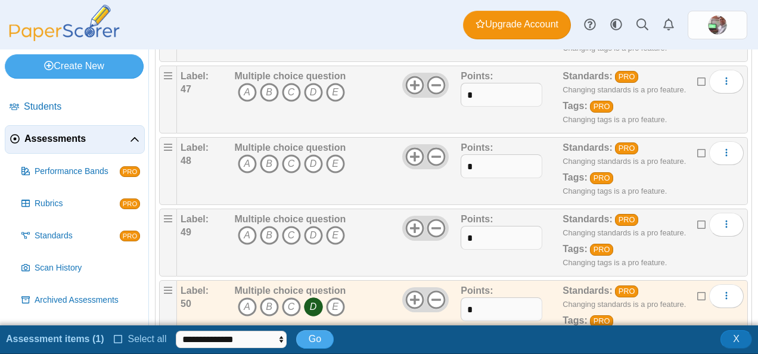
click at [114, 342] on icon at bounding box center [119, 338] width 10 height 8
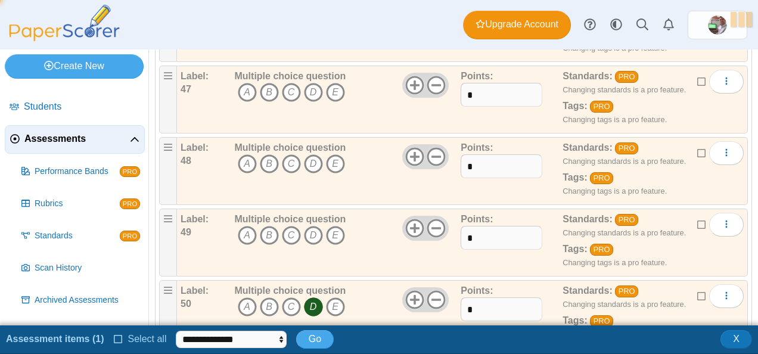
scroll to position [2, 0]
click at [283, 340] on select "**********" at bounding box center [236, 340] width 110 height 18
click at [315, 338] on span "Go" at bounding box center [320, 339] width 13 height 10
click at [744, 341] on button "X" at bounding box center [736, 339] width 32 height 18
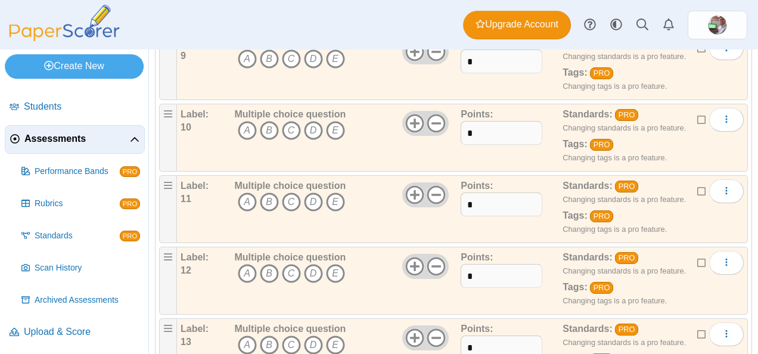
scroll to position [0, 0]
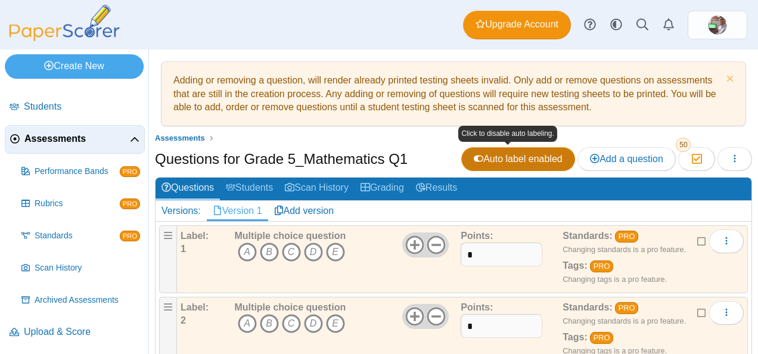
click at [484, 158] on span "Auto label enabled" at bounding box center [518, 159] width 89 height 10
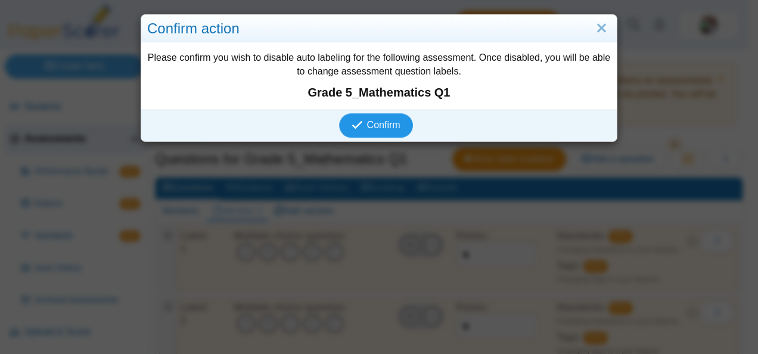
click at [378, 123] on span "Confirm" at bounding box center [383, 125] width 33 height 10
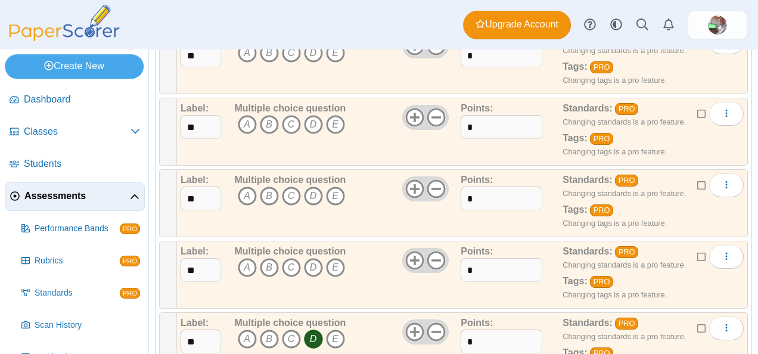
scroll to position [3447, 0]
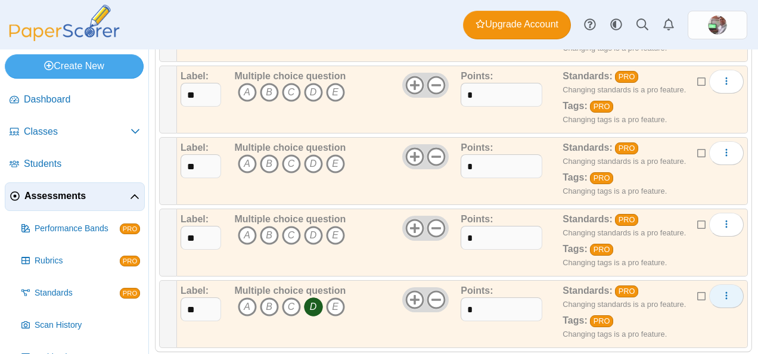
click at [721, 291] on icon "More options" at bounding box center [726, 296] width 10 height 10
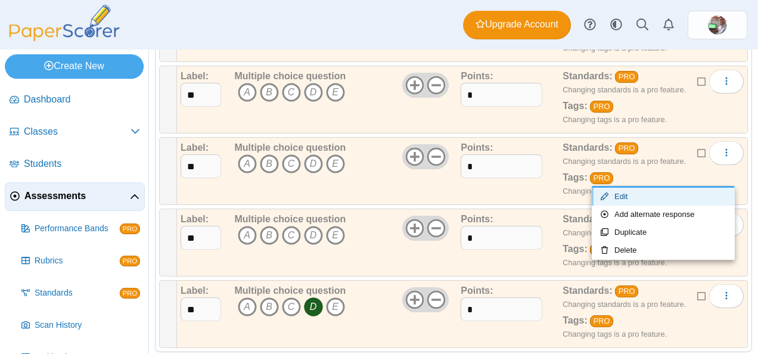
click at [631, 197] on link "Edit" at bounding box center [662, 197] width 143 height 18
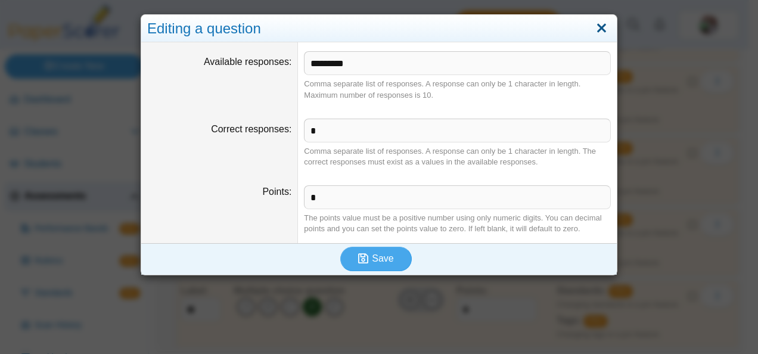
click at [597, 32] on link "Close" at bounding box center [601, 28] width 18 height 20
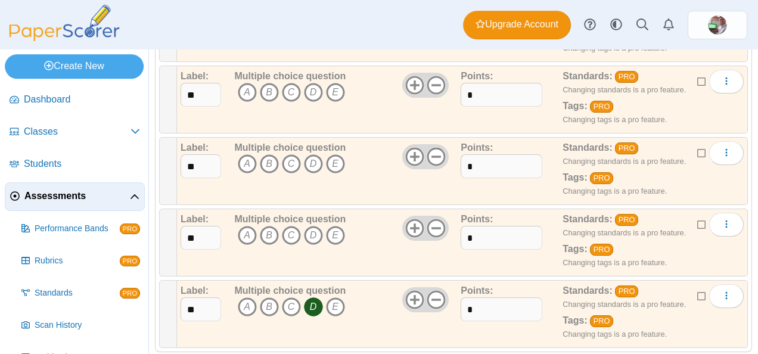
click at [313, 297] on icon "D" at bounding box center [313, 306] width 19 height 19
click at [721, 219] on icon "More options" at bounding box center [726, 224] width 10 height 10
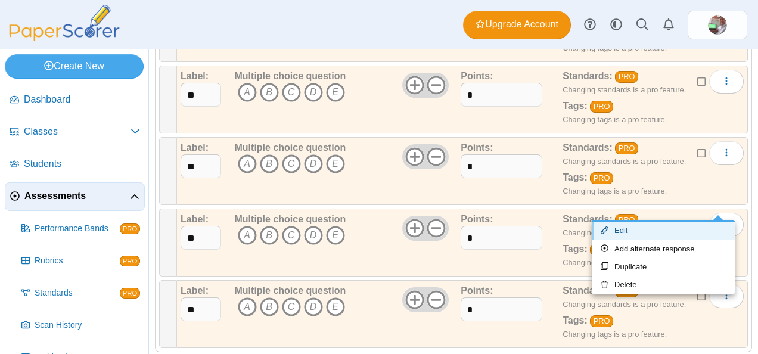
click at [648, 231] on link "Edit" at bounding box center [662, 231] width 143 height 18
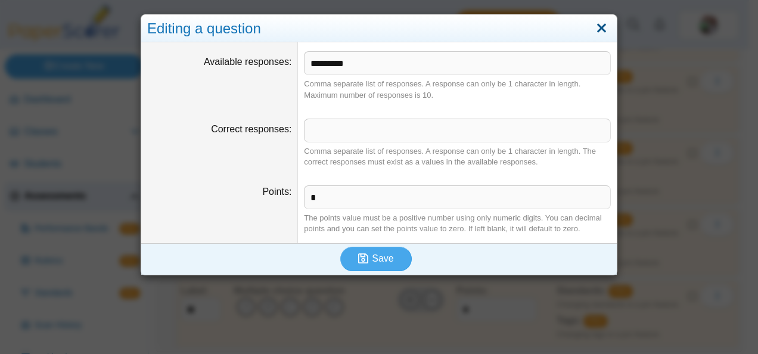
click at [597, 30] on link "Close" at bounding box center [601, 28] width 18 height 20
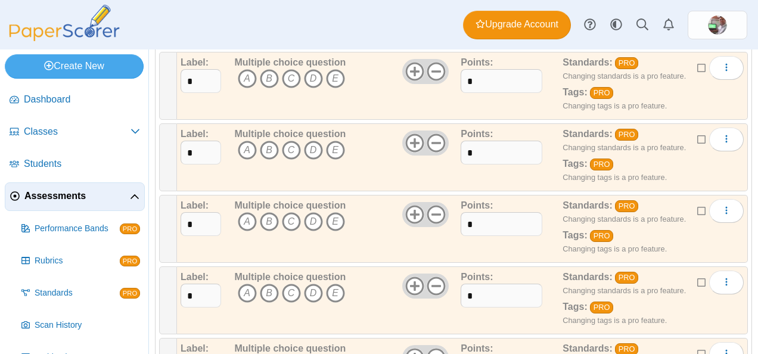
scroll to position [0, 0]
